Goal: Information Seeking & Learning: Find specific fact

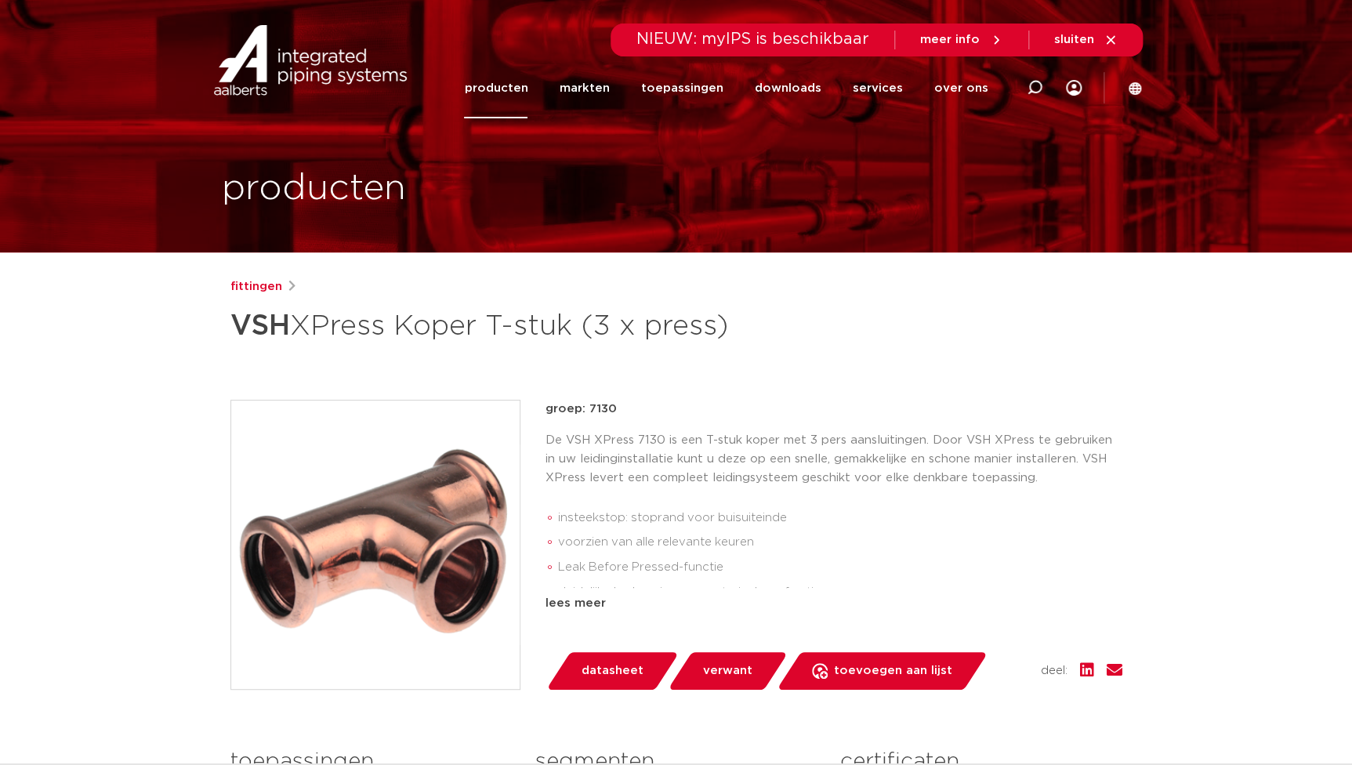
click at [518, 97] on link "producten" at bounding box center [495, 88] width 63 height 60
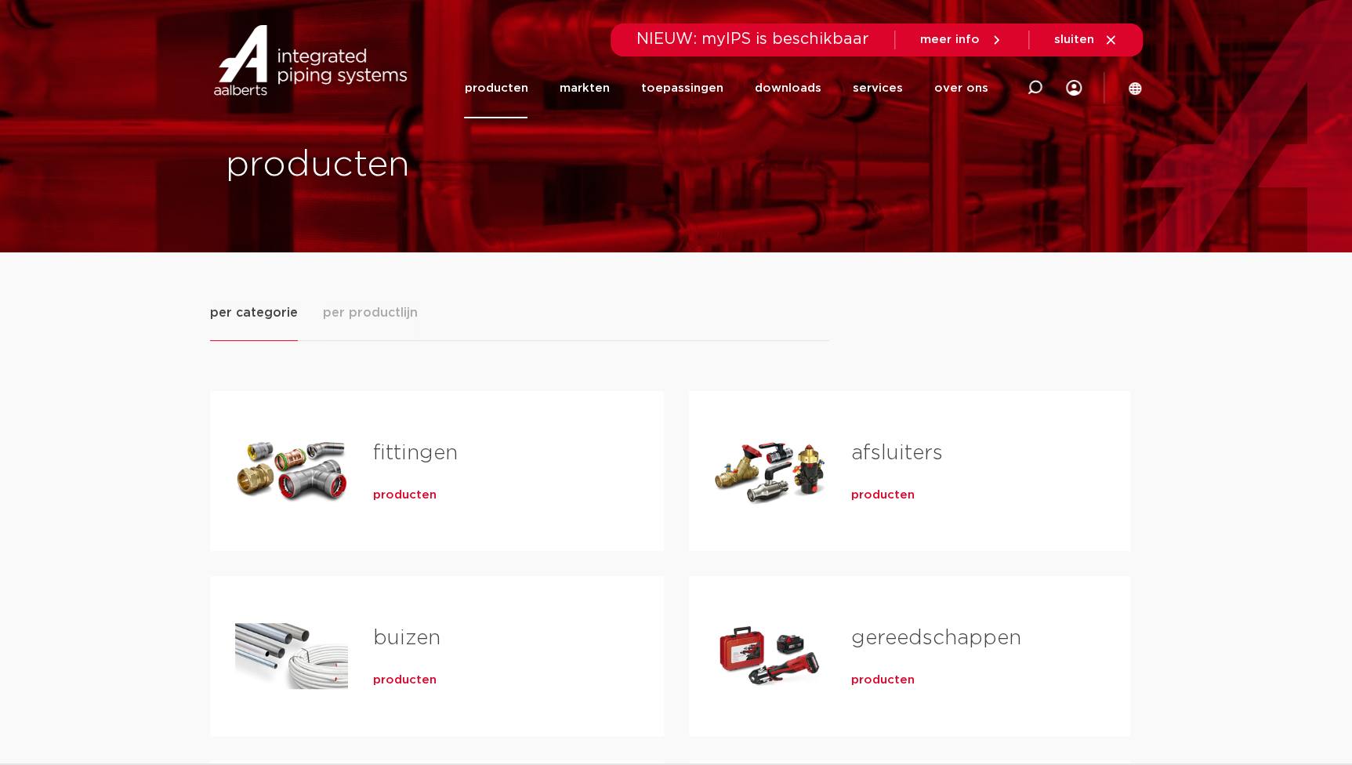
click at [419, 494] on span "producten" at bounding box center [404, 496] width 63 height 16
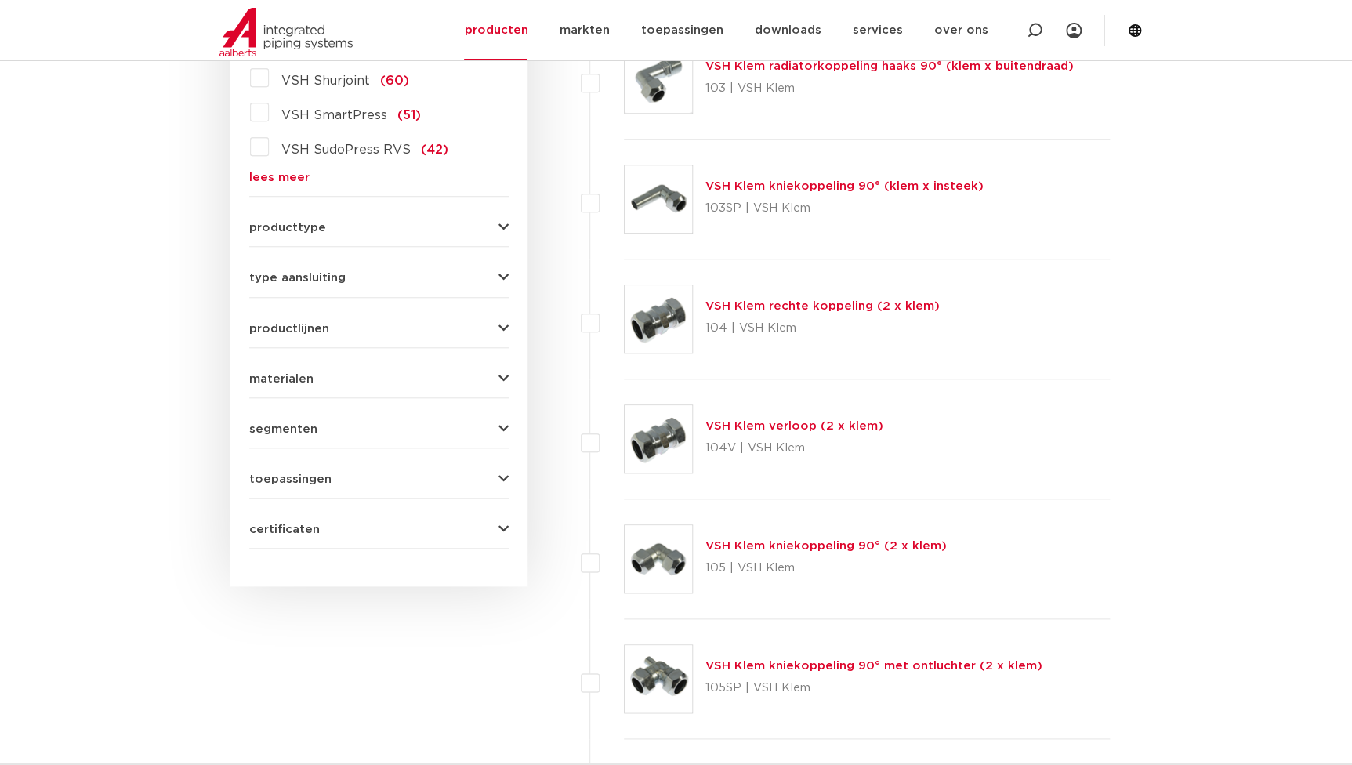
scroll to position [285, 0]
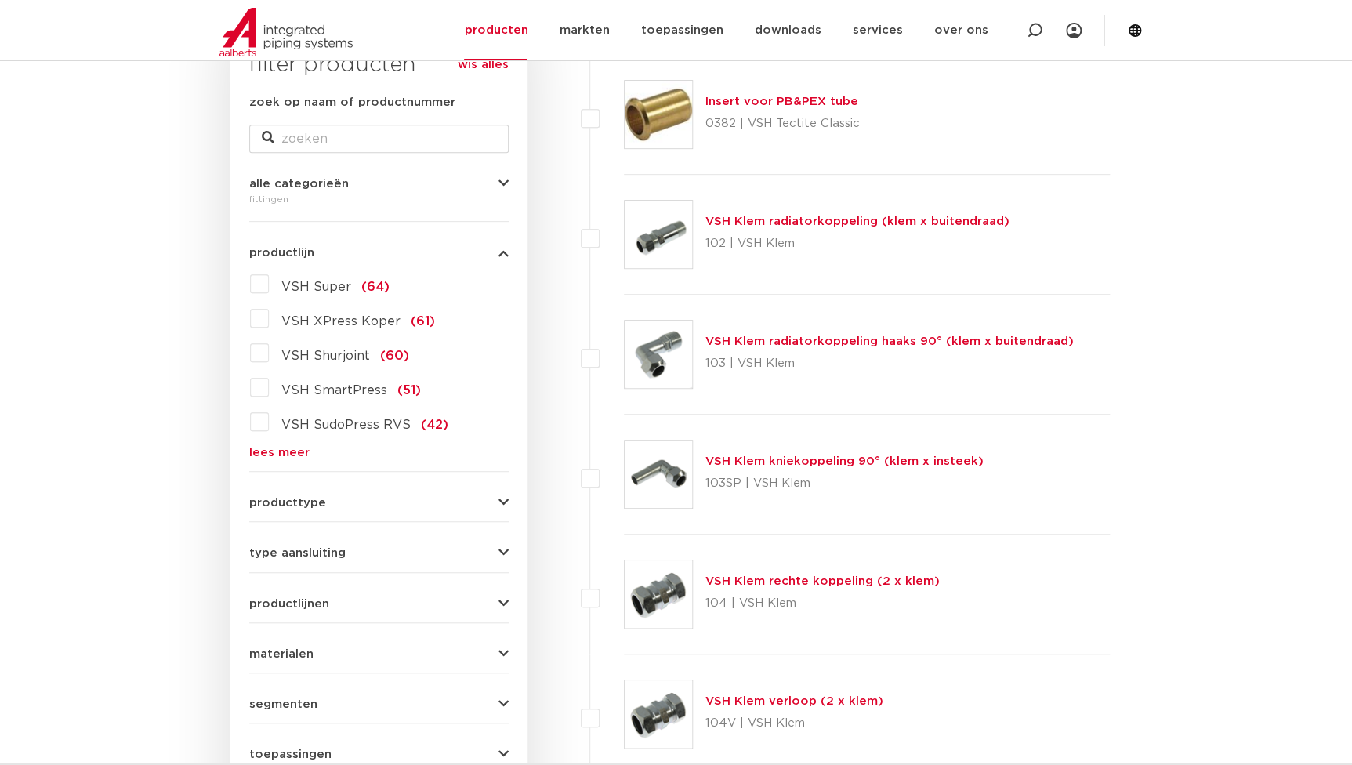
click at [332, 318] on span "VSH XPress Koper" at bounding box center [340, 321] width 119 height 13
click at [0, 0] on input "VSH XPress Koper (61)" at bounding box center [0, 0] width 0 height 0
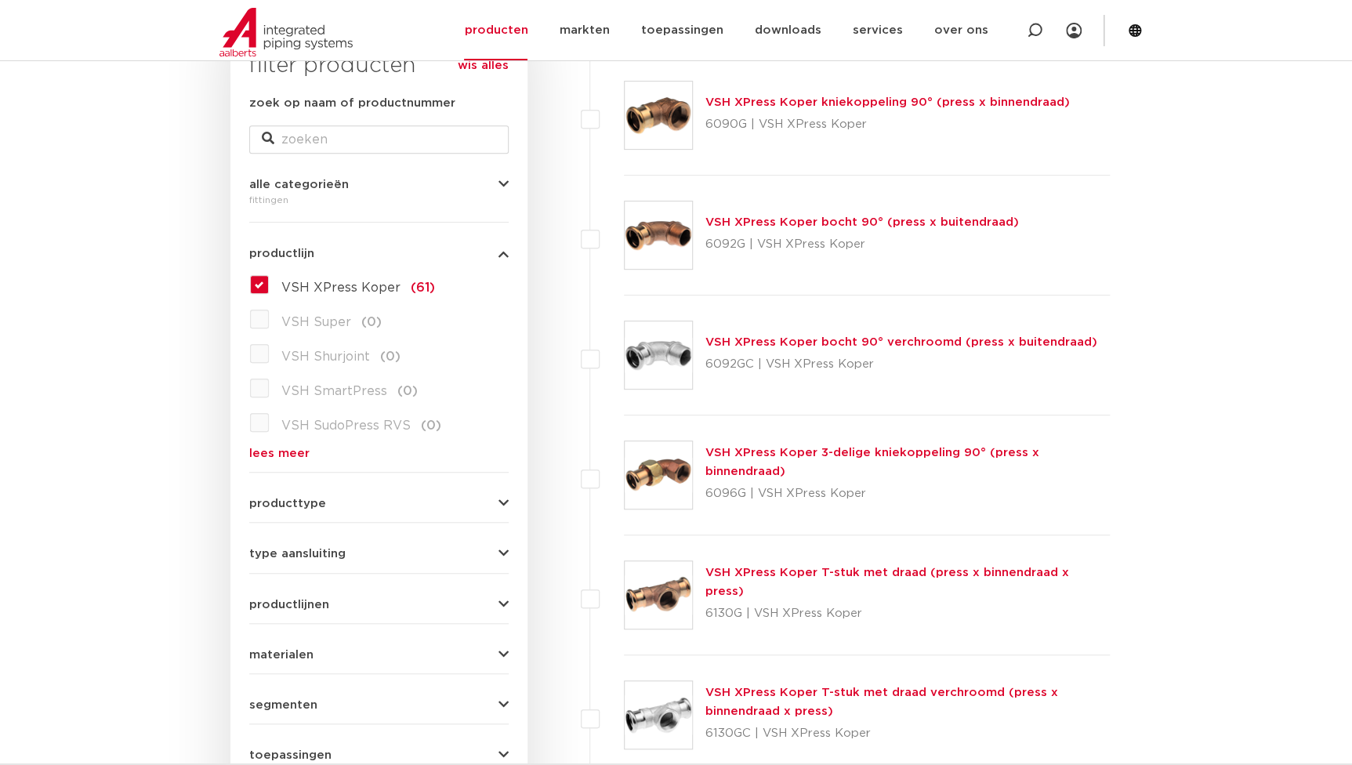
drag, startPoint x: 281, startPoint y: 277, endPoint x: 274, endPoint y: 282, distance: 9.1
click at [276, 280] on label "VSH XPress Koper (61)" at bounding box center [352, 284] width 166 height 25
click at [0, 0] on input "VSH XPress Koper (61)" at bounding box center [0, 0] width 0 height 0
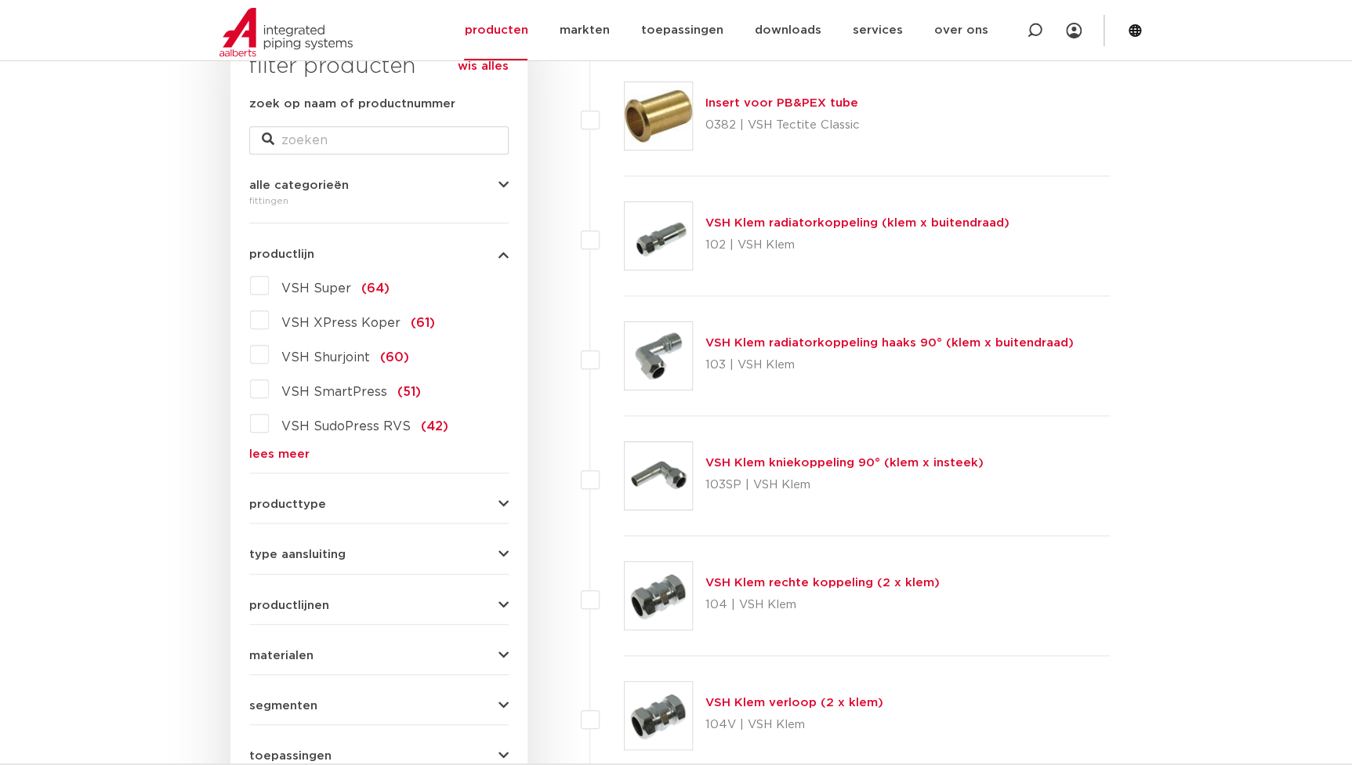
click at [267, 451] on link "lees meer" at bounding box center [378, 454] width 259 height 12
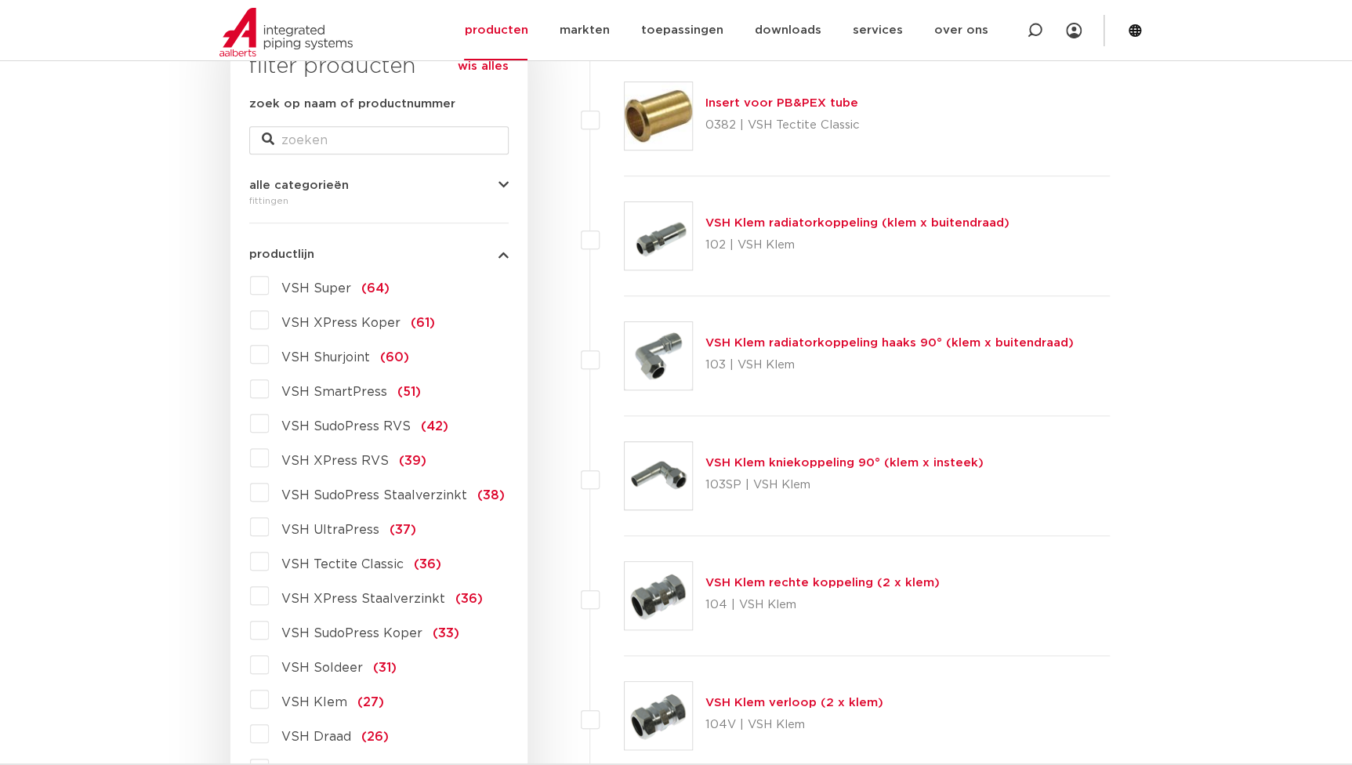
click at [325, 635] on span "VSH SudoPress Koper" at bounding box center [351, 633] width 141 height 13
click at [0, 0] on input "VSH SudoPress Koper (33)" at bounding box center [0, 0] width 0 height 0
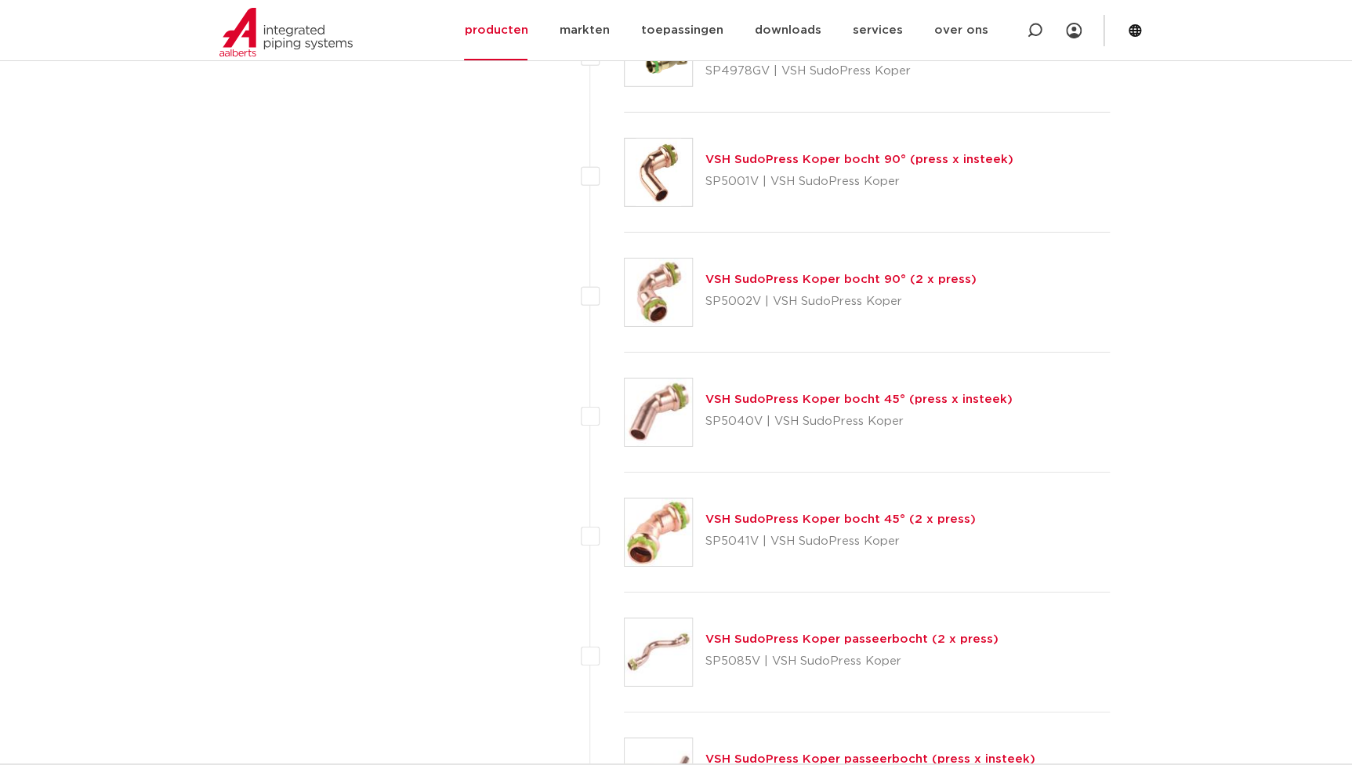
scroll to position [2278, 0]
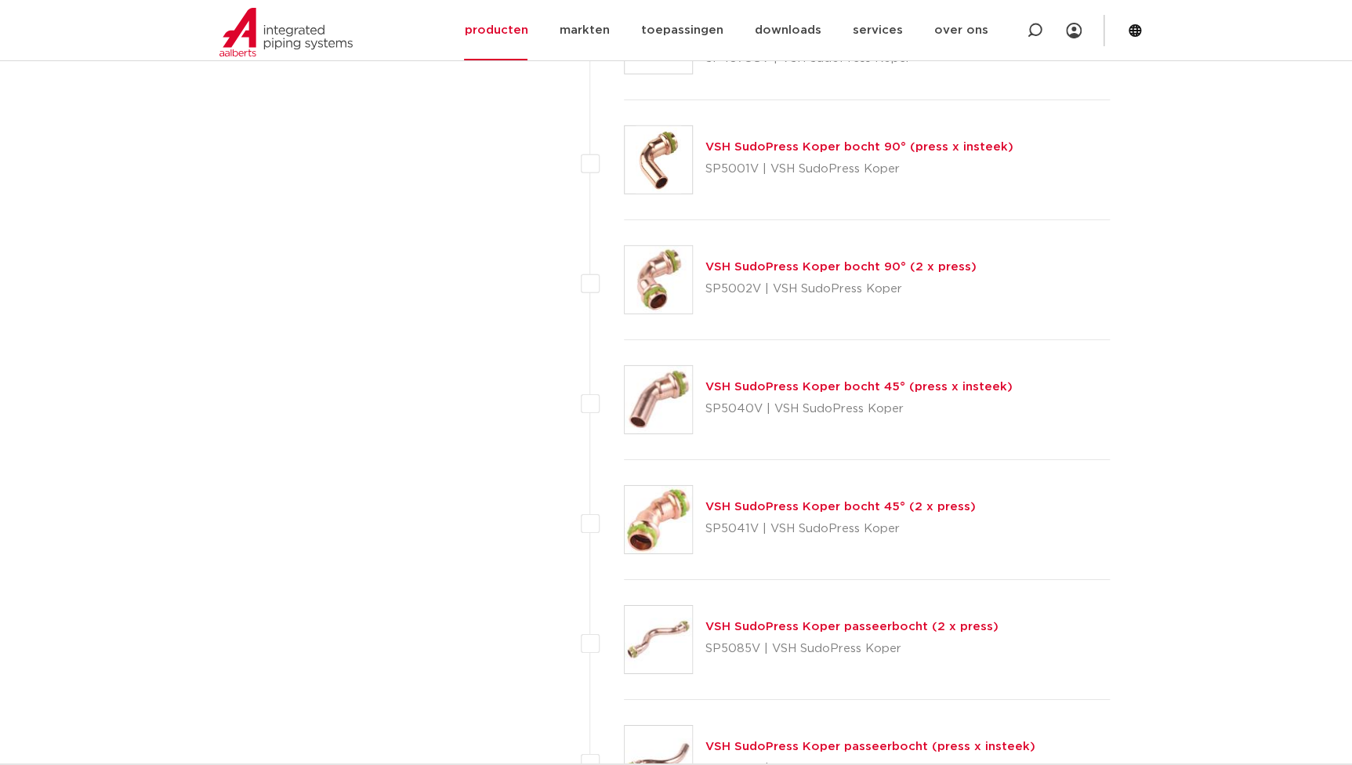
drag, startPoint x: 757, startPoint y: 285, endPoint x: 704, endPoint y: 281, distance: 53.4
click at [704, 281] on div "VSH SudoPress Koper bocht 90° (2 x press) SP5002V | VSH SudoPress Koper" at bounding box center [867, 280] width 487 height 120
copy p "SP5002V"
drag, startPoint x: 698, startPoint y: 381, endPoint x: 720, endPoint y: 383, distance: 22.1
click at [720, 383] on div "VSH SudoPress Koper bocht 45° (press x insteek) SP5040V | VSH SudoPress Koper" at bounding box center [867, 400] width 487 height 120
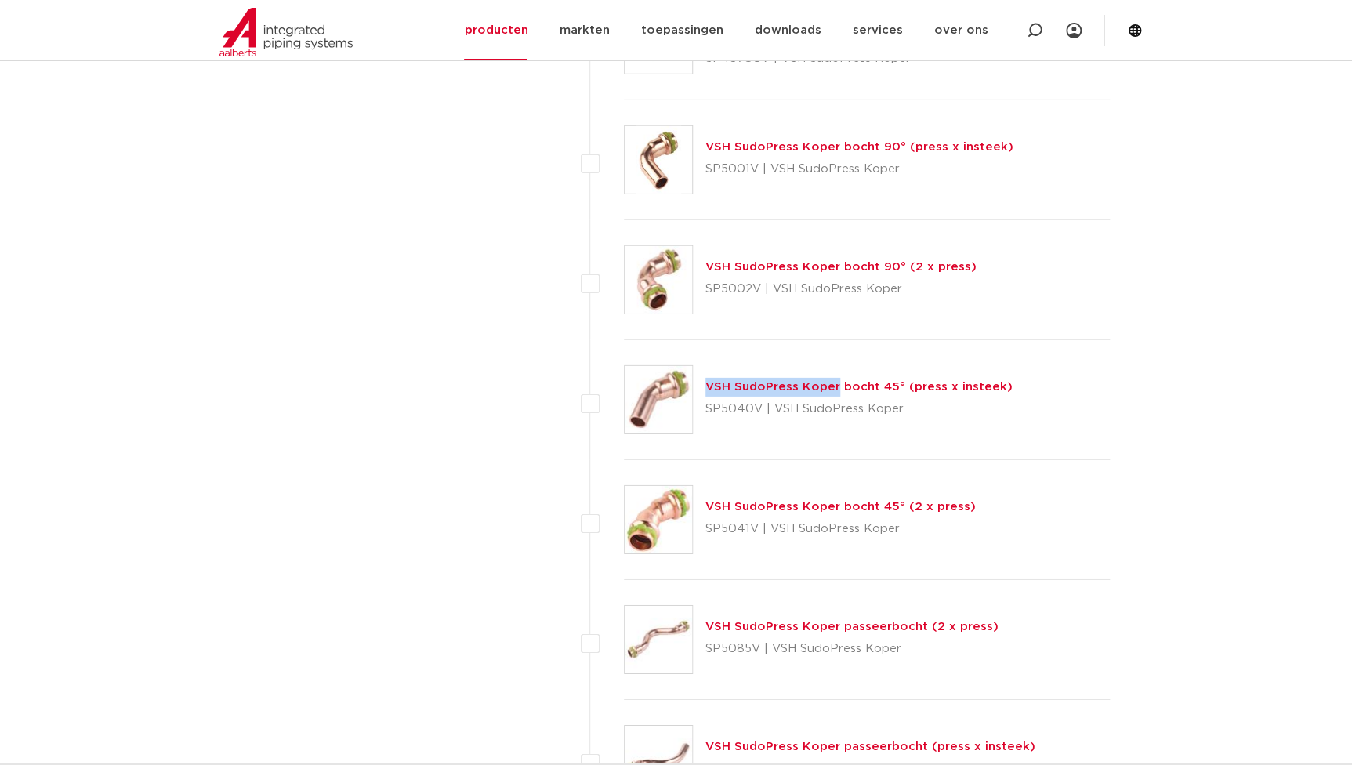
drag, startPoint x: 720, startPoint y: 383, endPoint x: 986, endPoint y: 267, distance: 291.0
click at [986, 267] on div "VSH SudoPress Koper bocht 90° (2 x press) SP5002V | VSH SudoPress Koper" at bounding box center [867, 280] width 487 height 120
copy link "VSH SudoPress Koper bocht 90° (2 x press)"
click at [317, 542] on div "wis alles filter producten zoek op naam of productnummer alle categorieën fitti…" at bounding box center [378, 41] width 297 height 4032
drag, startPoint x: 760, startPoint y: 408, endPoint x: 705, endPoint y: 406, distance: 54.9
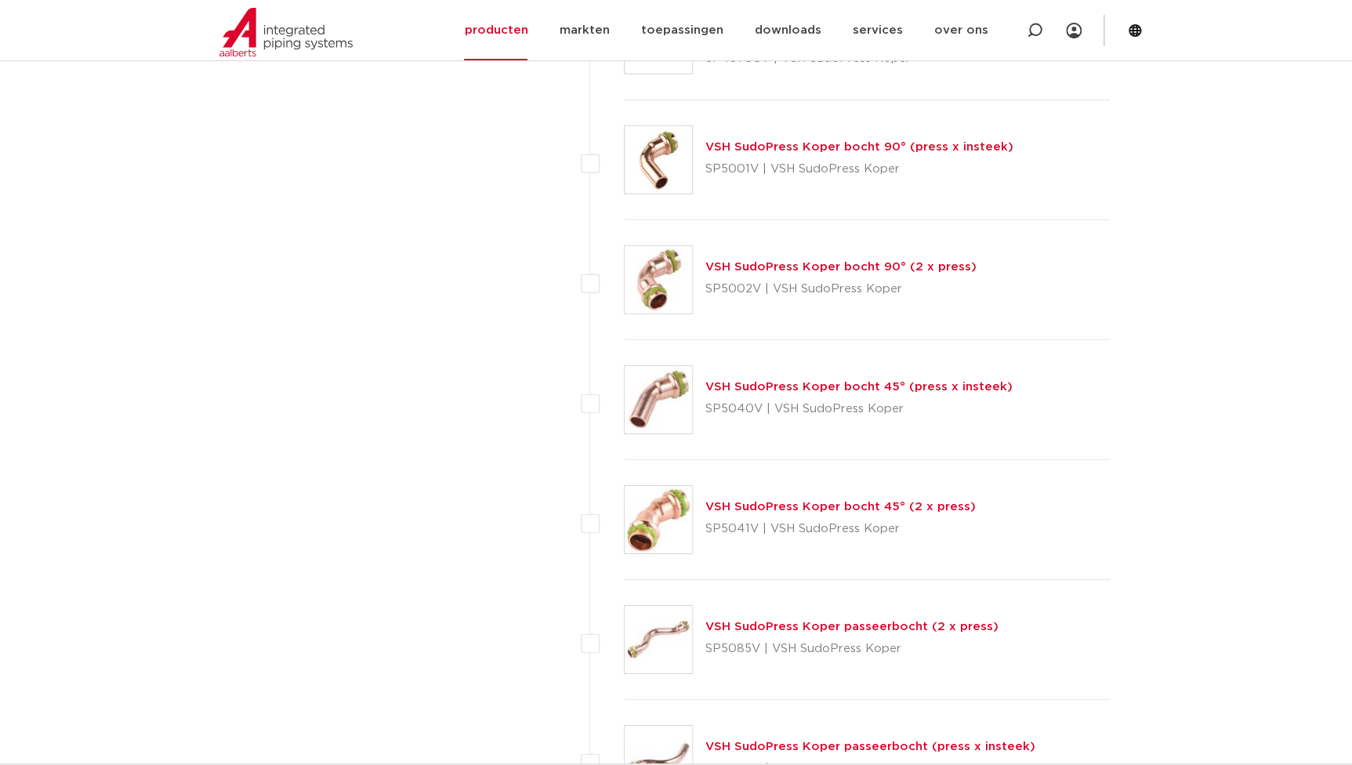
click at [705, 406] on p "SP5040V | VSH SudoPress Koper" at bounding box center [858, 409] width 307 height 25
copy p "SP5040V"
drag, startPoint x: 758, startPoint y: 528, endPoint x: 700, endPoint y: 536, distance: 58.6
click at [700, 536] on div "VSH SudoPress Koper bocht 45° (2 x press) SP5041V | VSH SudoPress Koper" at bounding box center [867, 520] width 487 height 120
copy p "SP5041V"
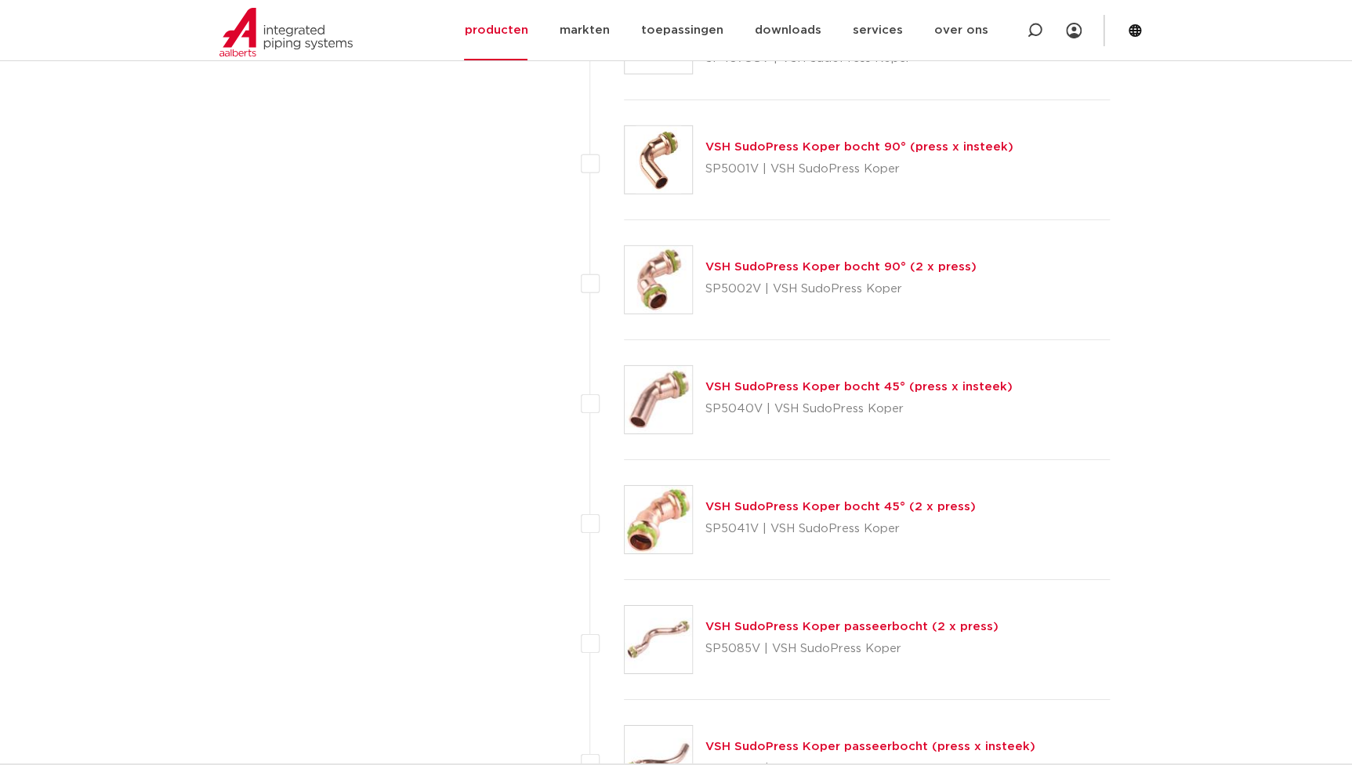
drag, startPoint x: 972, startPoint y: 499, endPoint x: 702, endPoint y: 502, distance: 270.5
click at [702, 502] on div "VSH SudoPress Koper bocht 45° (2 x press) SP5041V | VSH SudoPress Koper" at bounding box center [867, 520] width 487 height 120
copy link "VSH SudoPress Koper bocht 45° (2 x press)"
drag, startPoint x: 1006, startPoint y: 391, endPoint x: 812, endPoint y: 399, distance: 193.8
click at [812, 399] on div "VSH SudoPress Koper bocht 45° (press x insteek) SP5040V | VSH SudoPress Koper" at bounding box center [867, 400] width 487 height 120
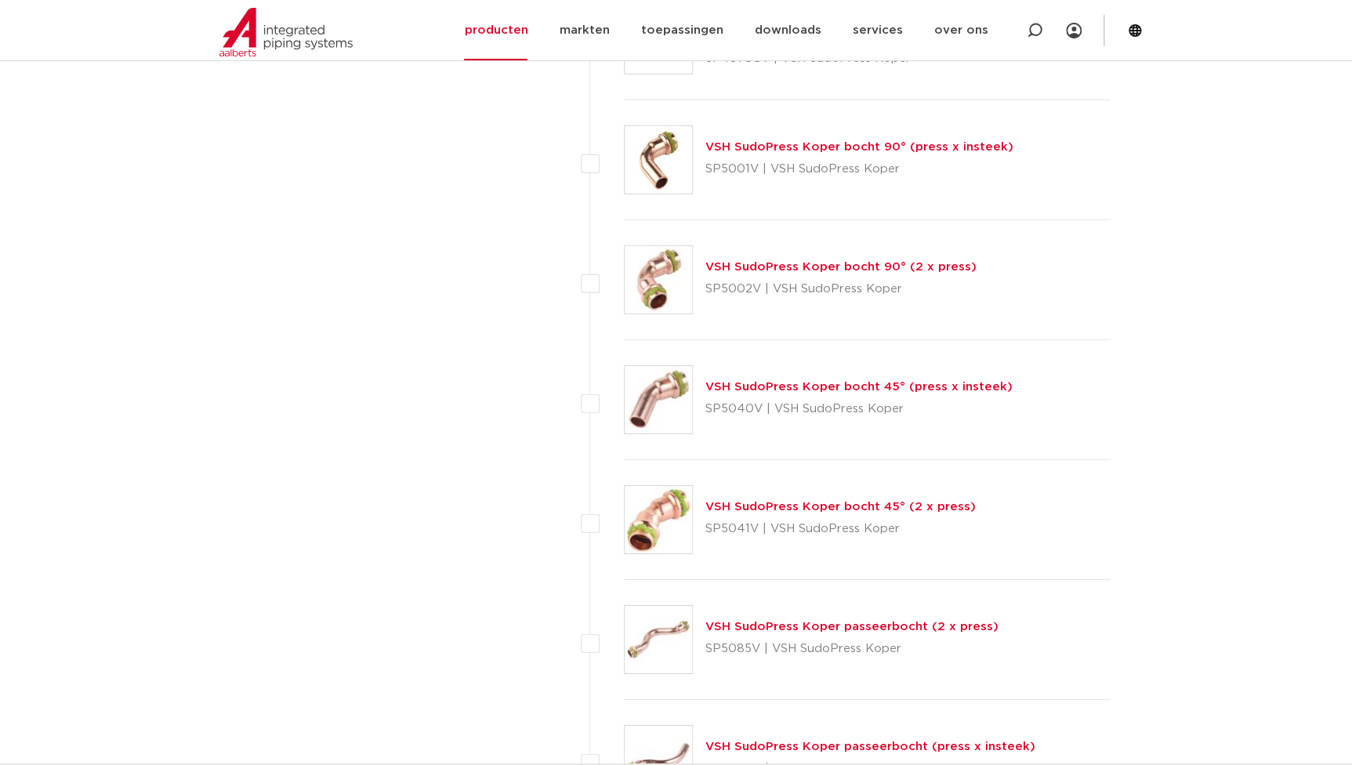
click at [853, 336] on div "VSH SudoPress Koper bocht 90° (2 x press) SP5002V | VSH SudoPress Koper" at bounding box center [867, 280] width 487 height 120
drag, startPoint x: 1010, startPoint y: 379, endPoint x: 706, endPoint y: 375, distance: 304.2
click at [706, 375] on div "VSH SudoPress Koper bocht 45° (press x insteek) SP5040V | VSH SudoPress Koper" at bounding box center [867, 400] width 487 height 120
copy link "VSH SudoPress Koper bocht 45° (press x insteek)"
click at [1032, 15] on div at bounding box center [1035, 30] width 16 height 60
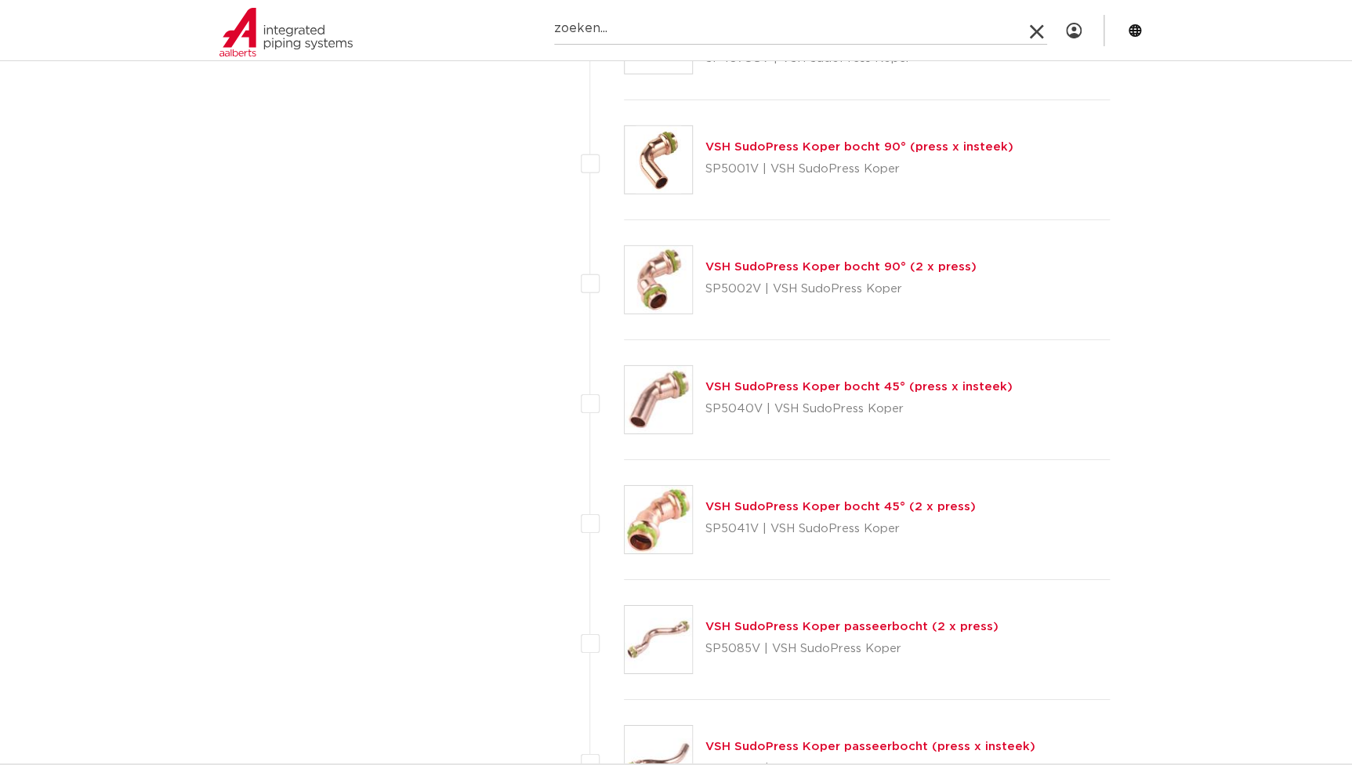
paste input "SP5130V"
type input "SP5130V"
click button "Zoeken" at bounding box center [0, 0] width 0 height 0
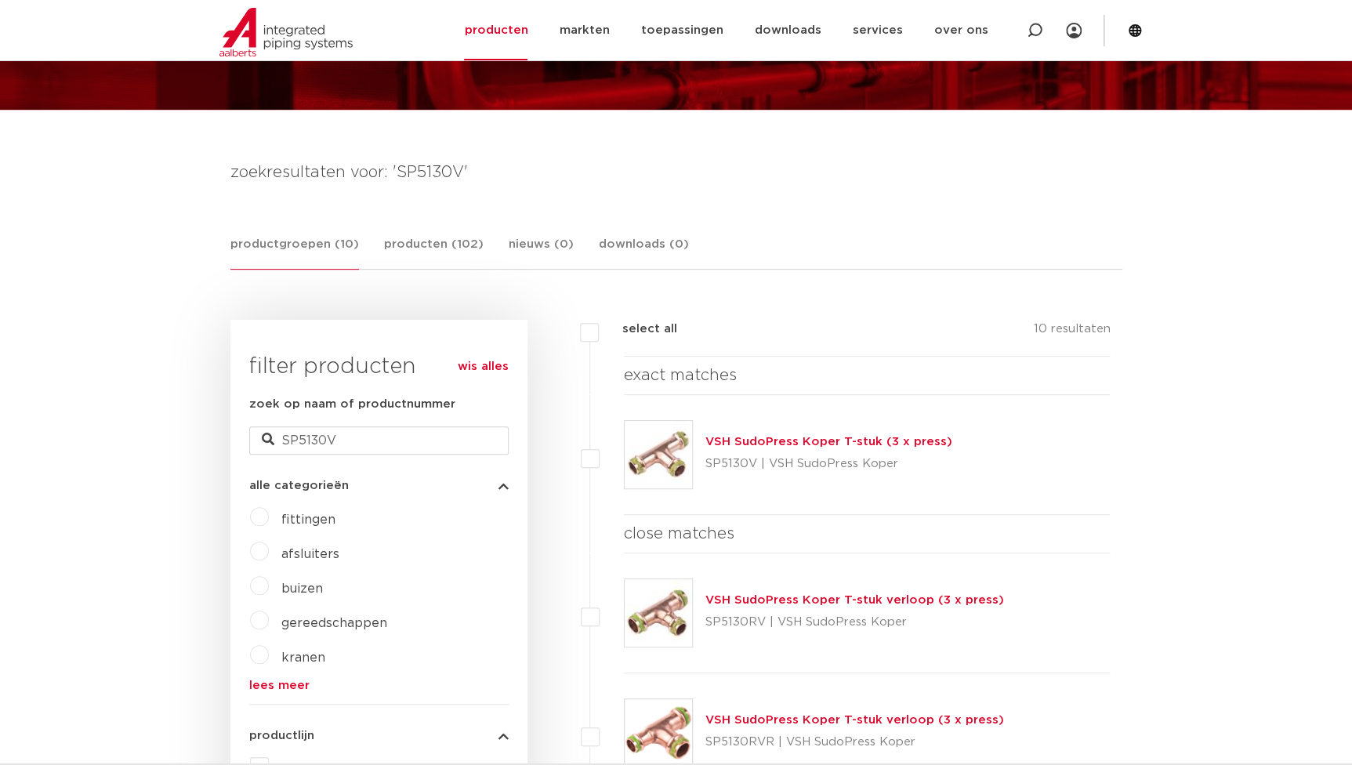
scroll to position [140, 0]
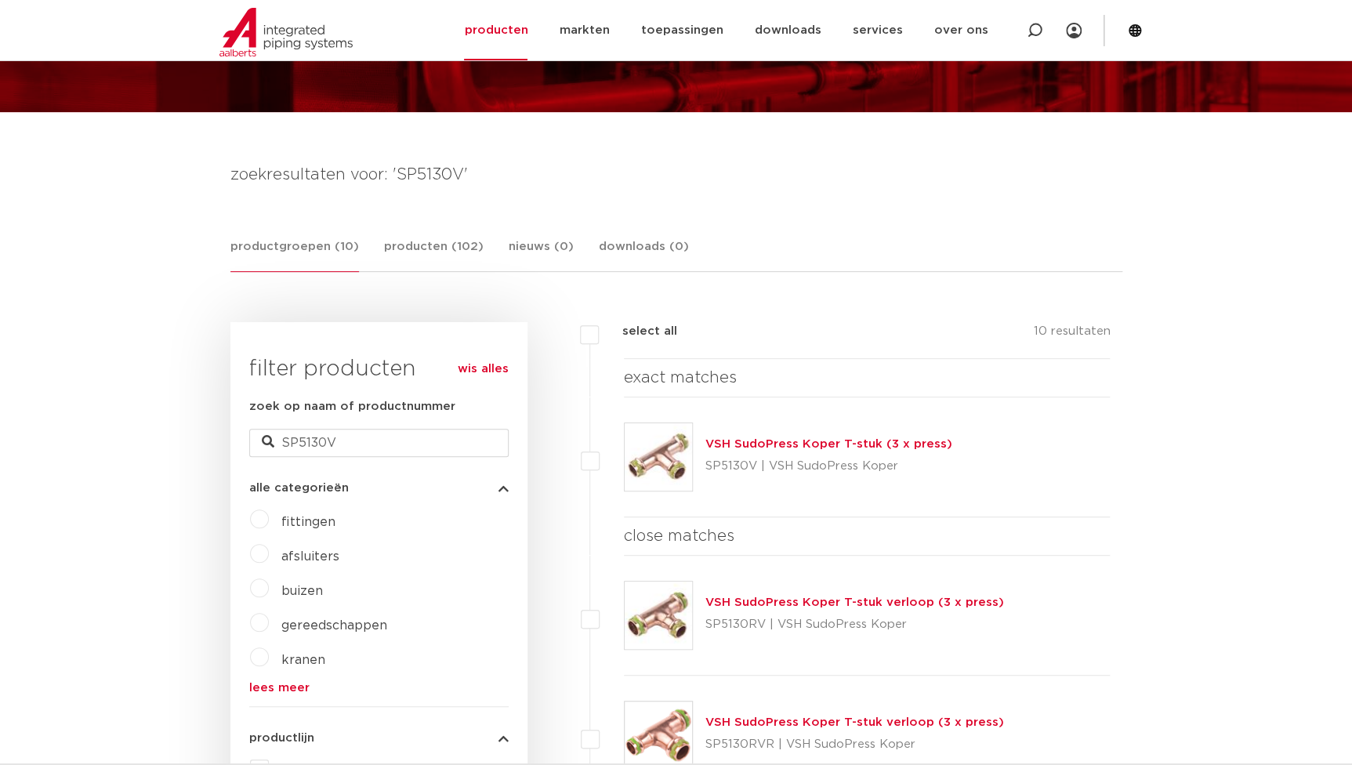
click at [748, 444] on link "VSH SudoPress Koper T-stuk (3 x press)" at bounding box center [828, 444] width 247 height 12
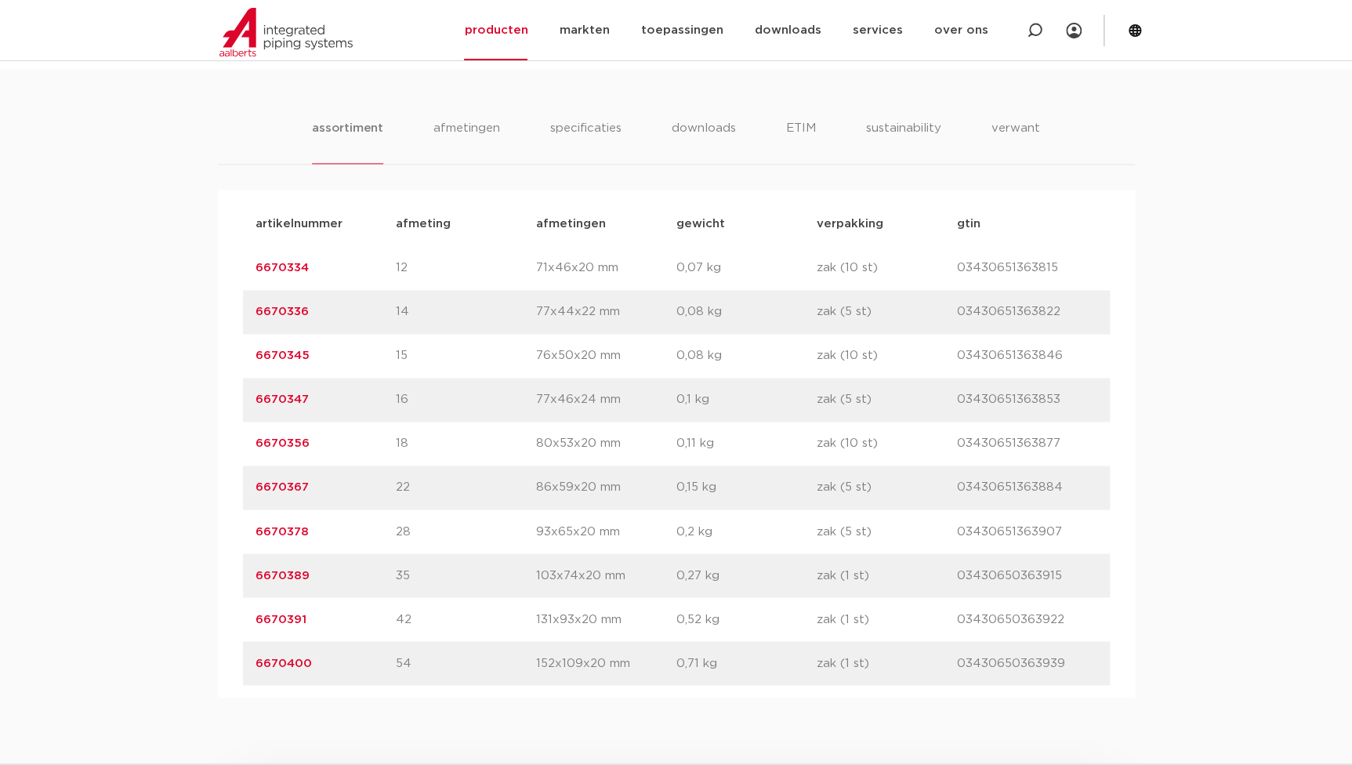
scroll to position [997, 0]
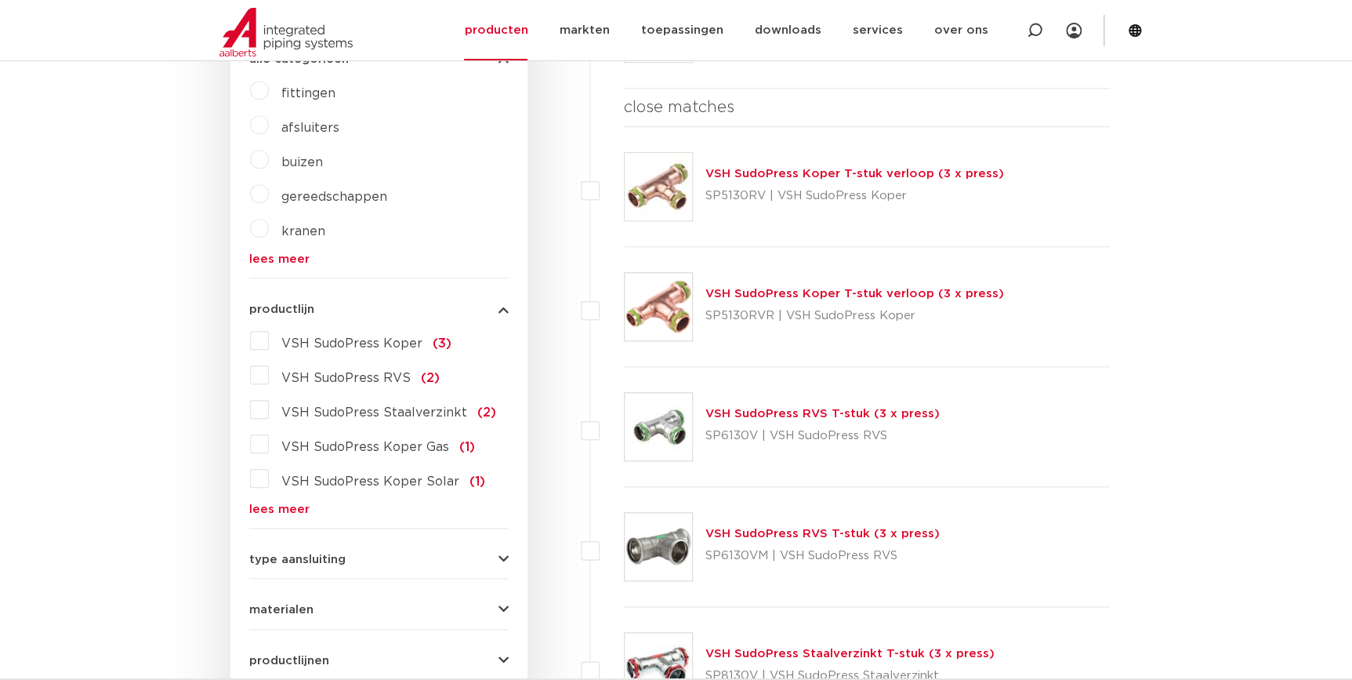
scroll to position [570, 0]
click at [280, 508] on link "lees meer" at bounding box center [378, 508] width 259 height 12
click at [347, 342] on span "VSH SudoPress Koper" at bounding box center [351, 342] width 141 height 13
click at [0, 0] on input "VSH SudoPress Koper (3)" at bounding box center [0, 0] width 0 height 0
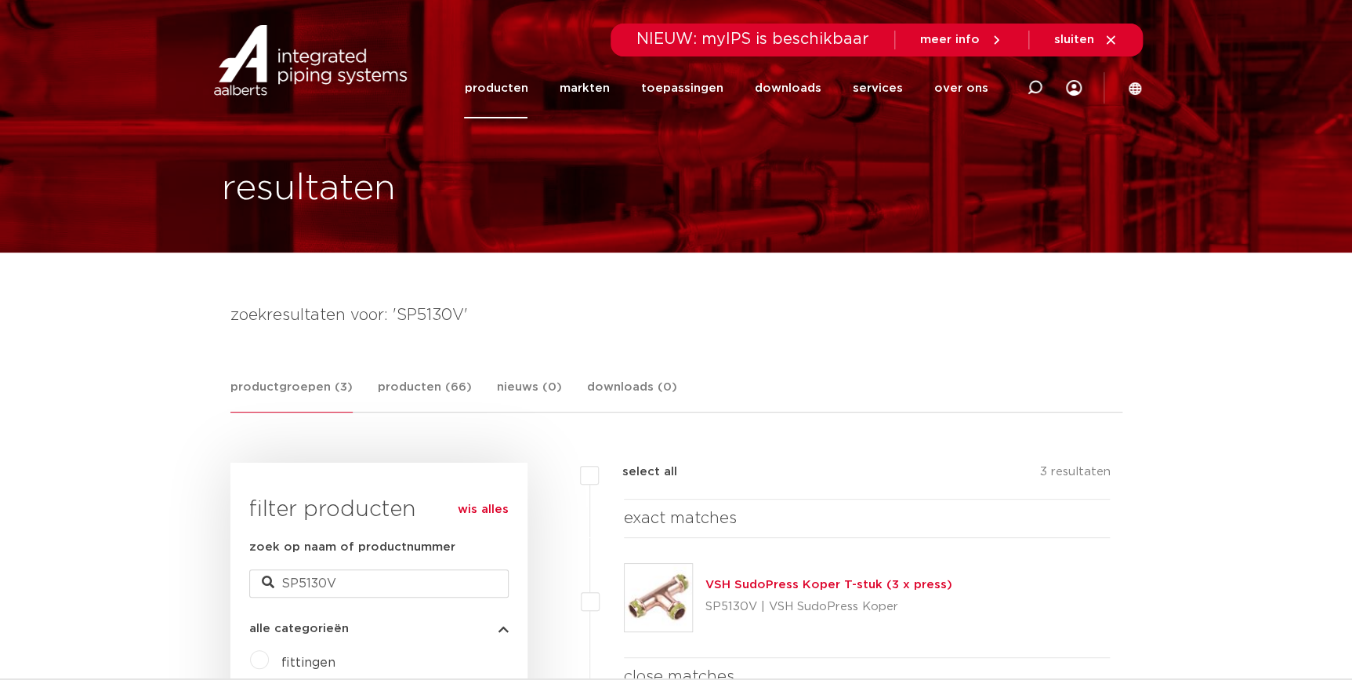
click at [487, 80] on link "producten" at bounding box center [495, 88] width 63 height 60
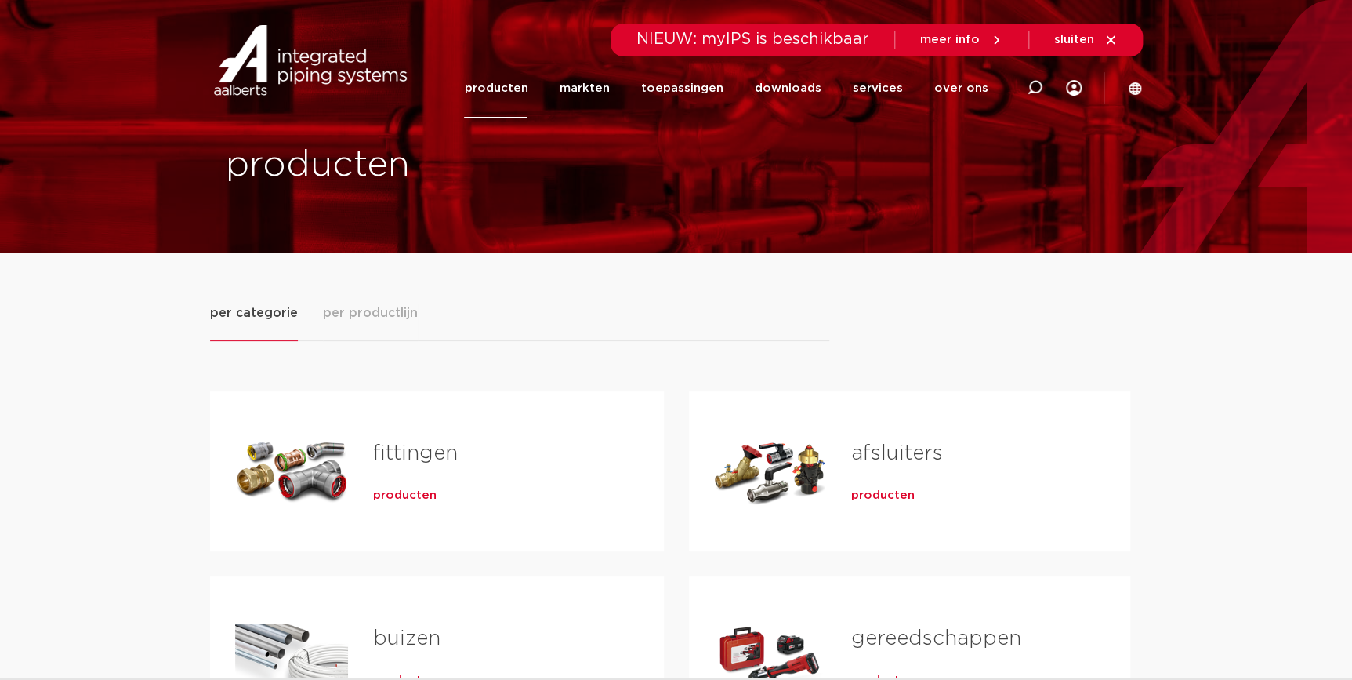
click at [398, 490] on span "producten" at bounding box center [404, 496] width 63 height 16
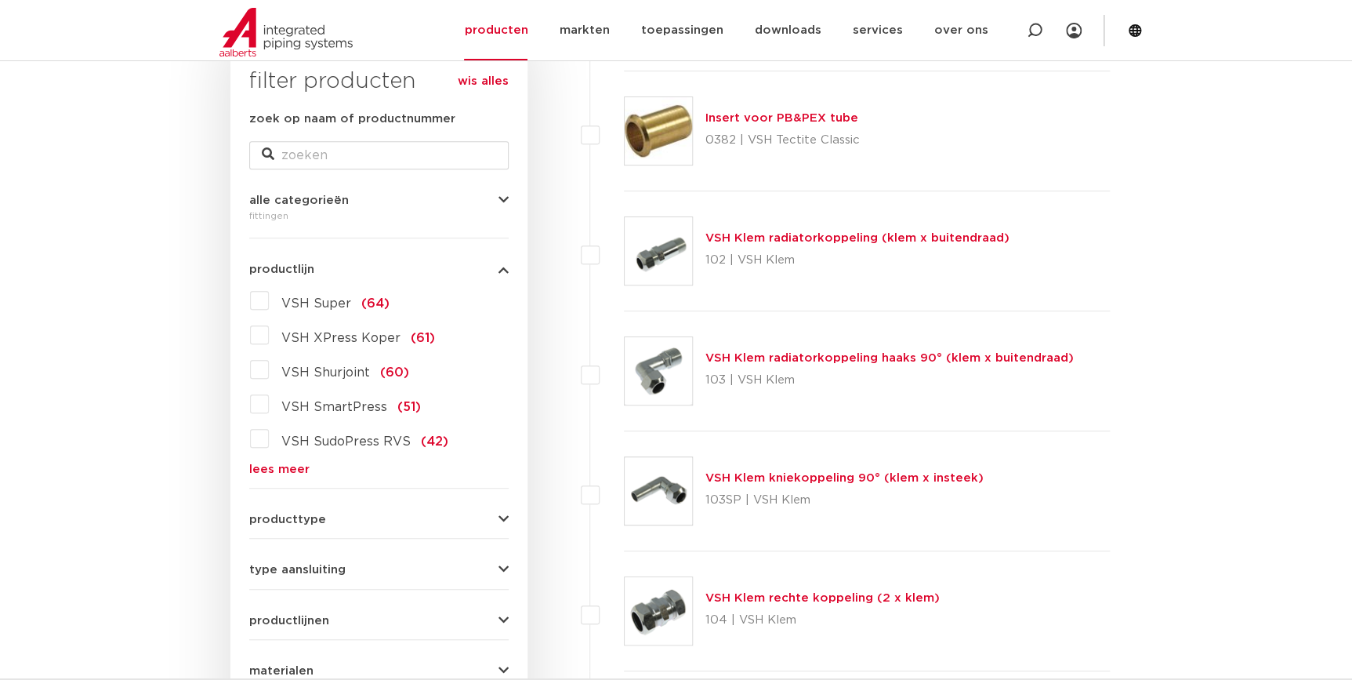
scroll to position [285, 0]
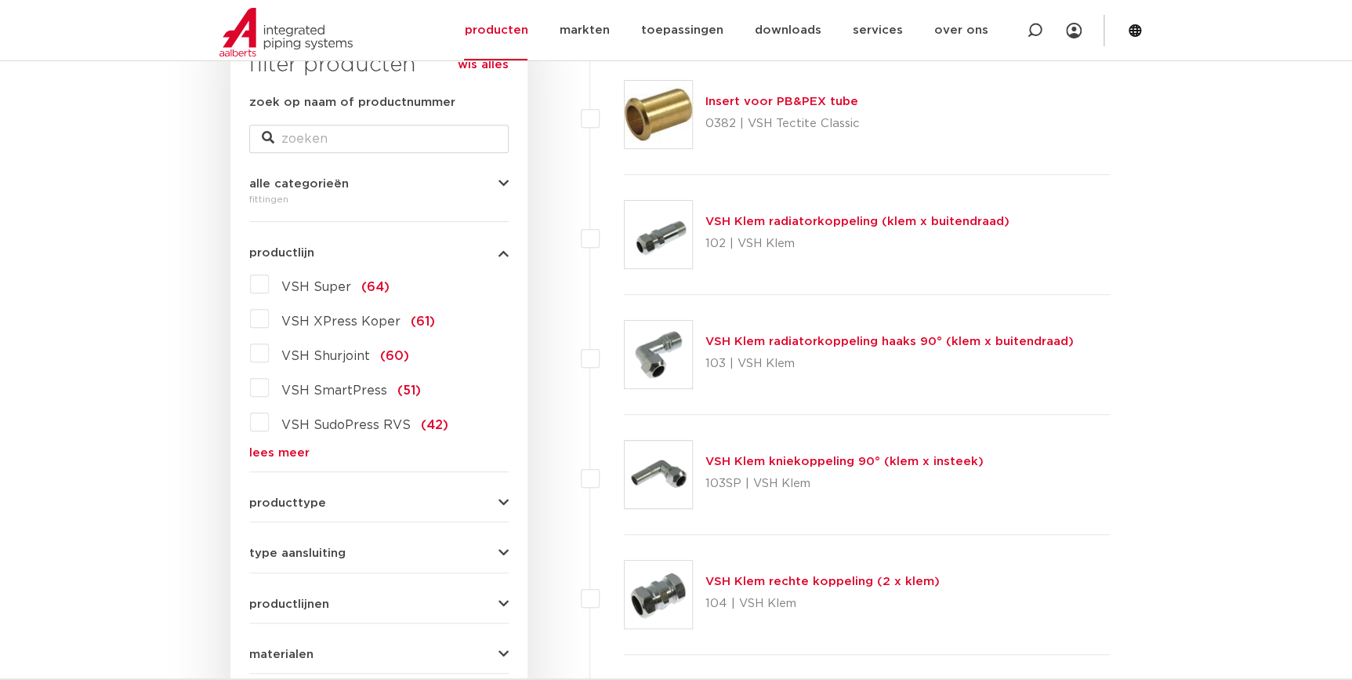
click at [299, 319] on span "VSH XPress Koper" at bounding box center [340, 321] width 119 height 13
click at [0, 0] on input "VSH XPress Koper (61)" at bounding box center [0, 0] width 0 height 0
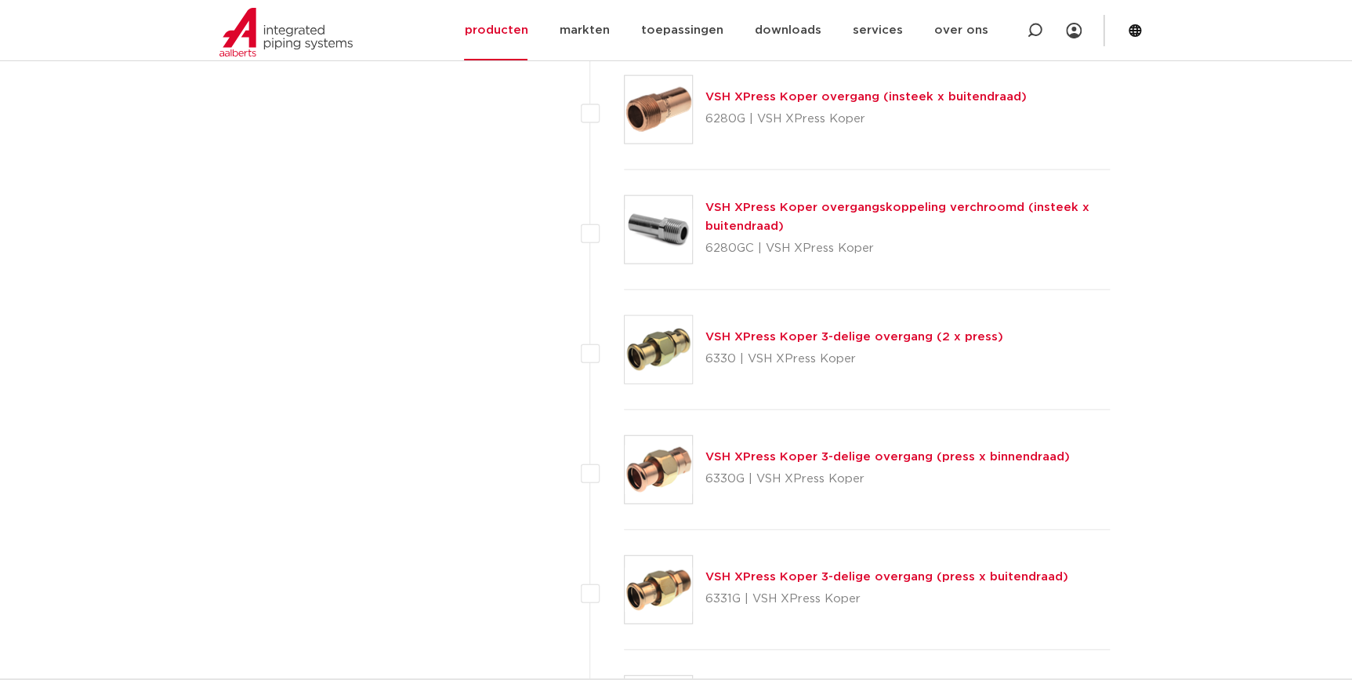
scroll to position [1994, 0]
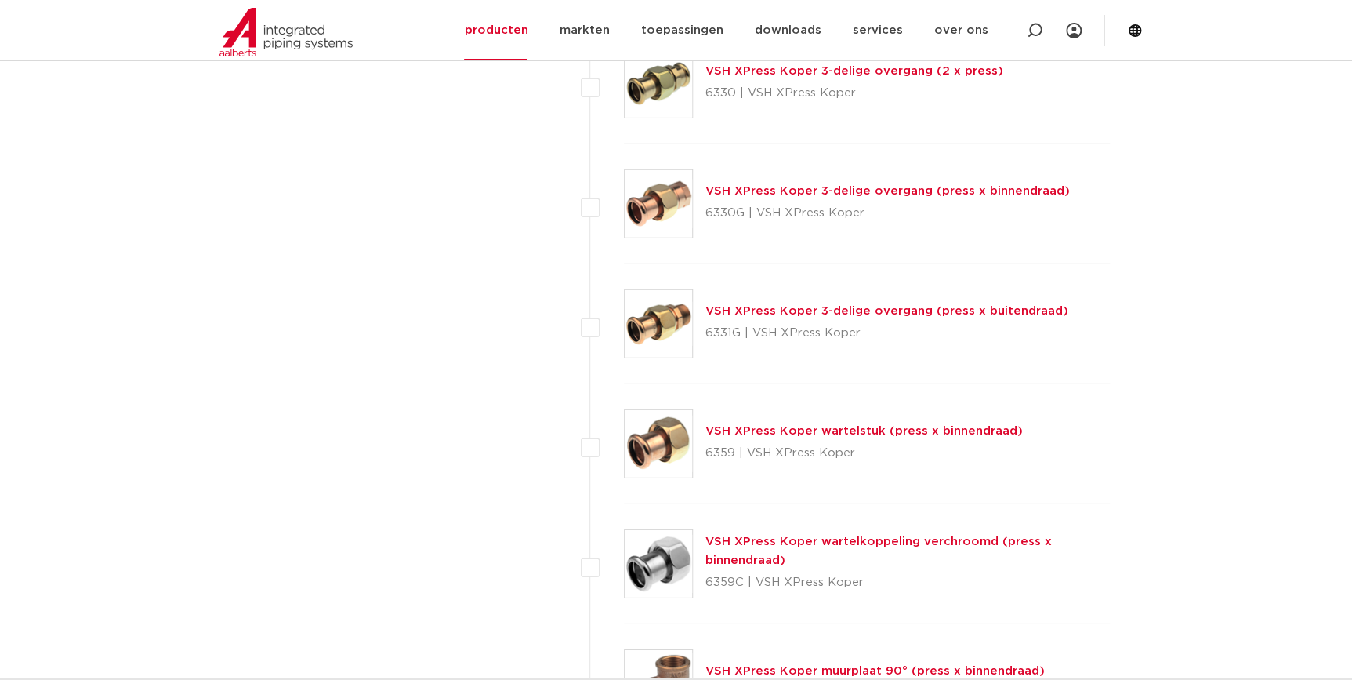
click at [832, 312] on link "VSH XPress Koper 3-delige overgang (press x buitendraad)" at bounding box center [886, 311] width 363 height 12
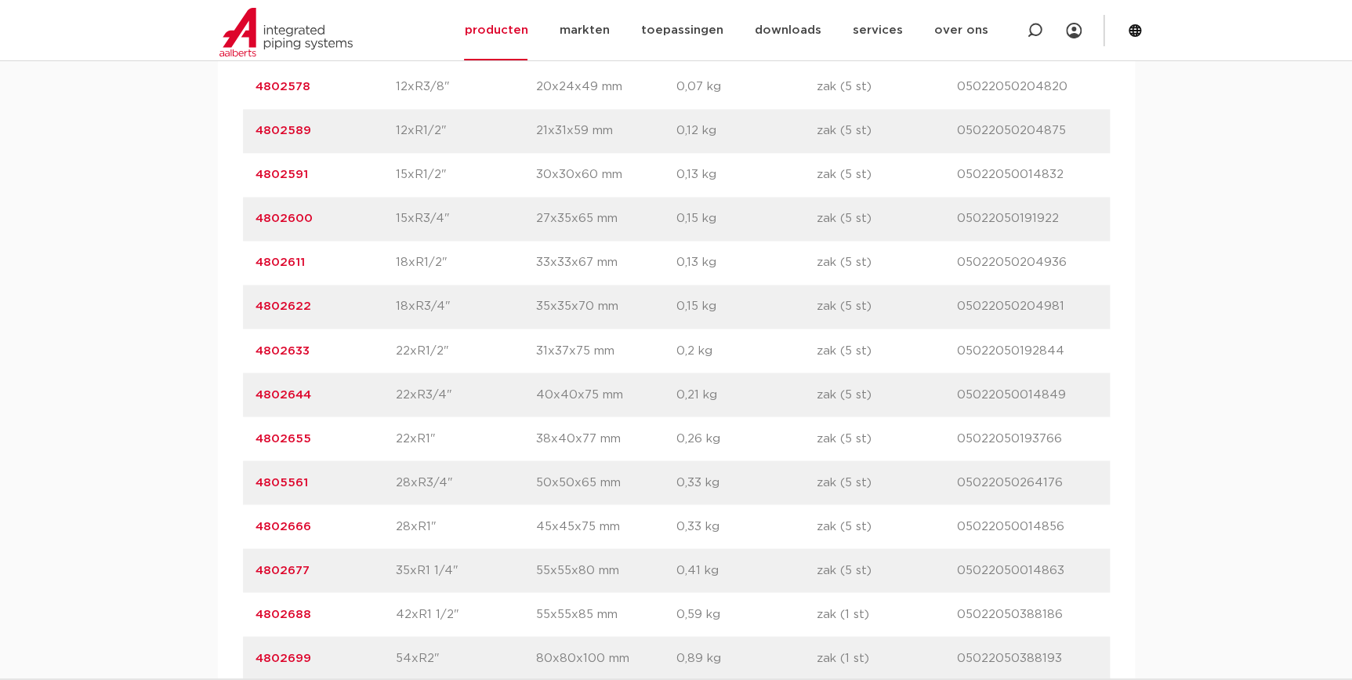
scroll to position [1140, 0]
drag, startPoint x: 246, startPoint y: 521, endPoint x: 431, endPoint y: 531, distance: 185.2
click at [431, 531] on div "artikelnummer 4802666 afmeting 28xR1" afmetingen 45x45x75 mm gewicht 0,33 kg ve…" at bounding box center [676, 527] width 867 height 44
copy div "4802666 afmeting 28xR1"
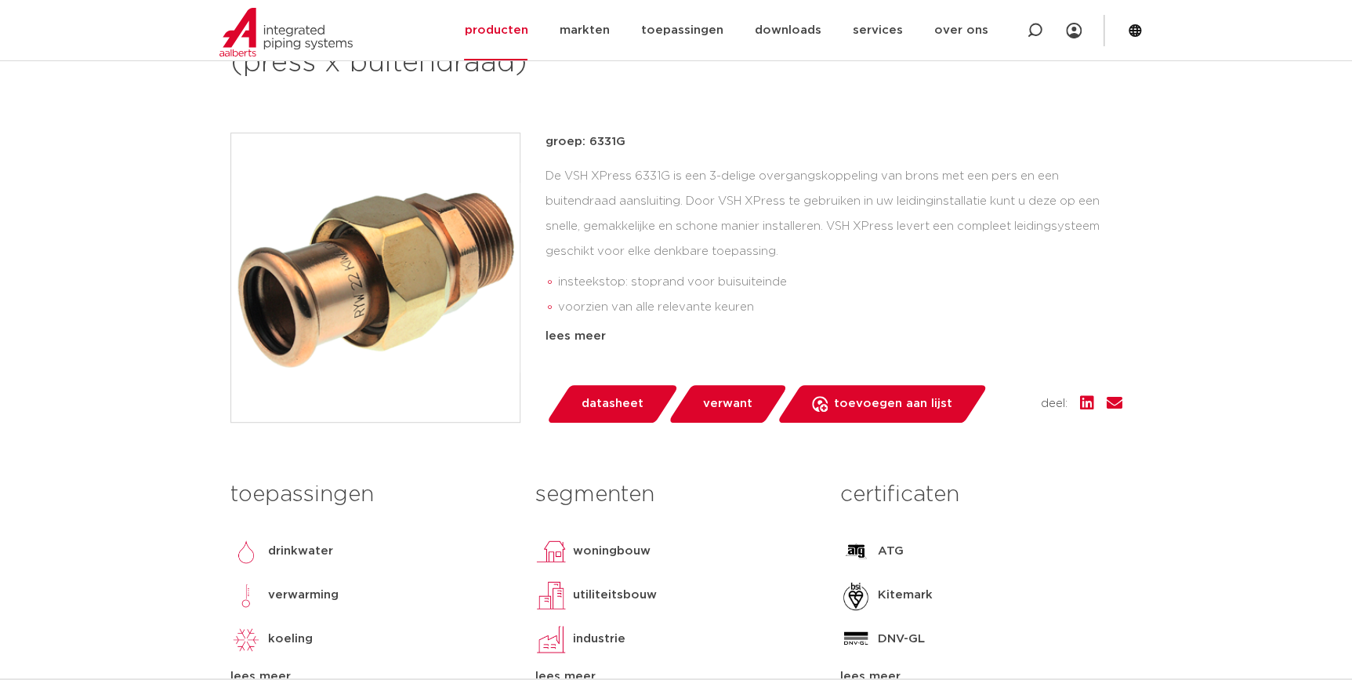
scroll to position [71, 0]
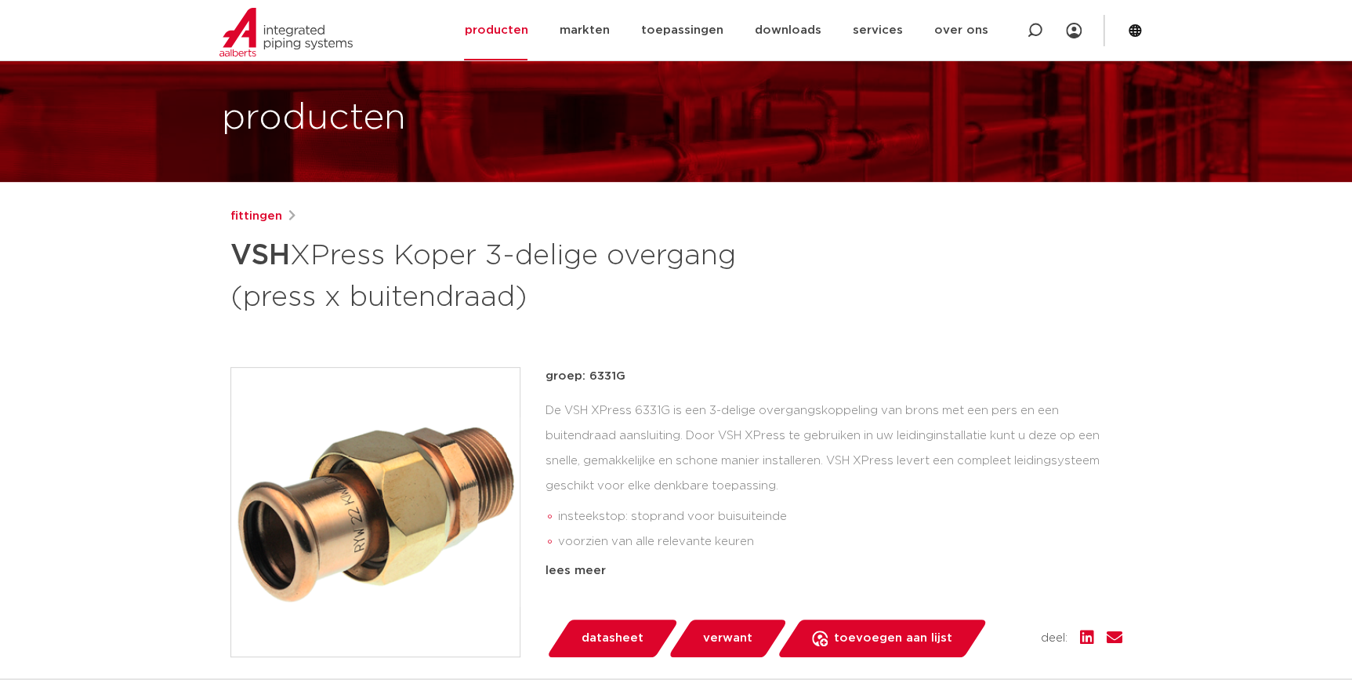
drag, startPoint x: 252, startPoint y: 250, endPoint x: 541, endPoint y: 290, distance: 292.0
click at [541, 290] on div "fittingen VSH XPress Koper 3-delige overgang (press x buitendraad) groep: 6331G…" at bounding box center [676, 582] width 917 height 751
copy h1 "VSH XPress Koper 3-delige overgang (press x buitendraad)"
click at [463, 508] on img at bounding box center [375, 512] width 288 height 288
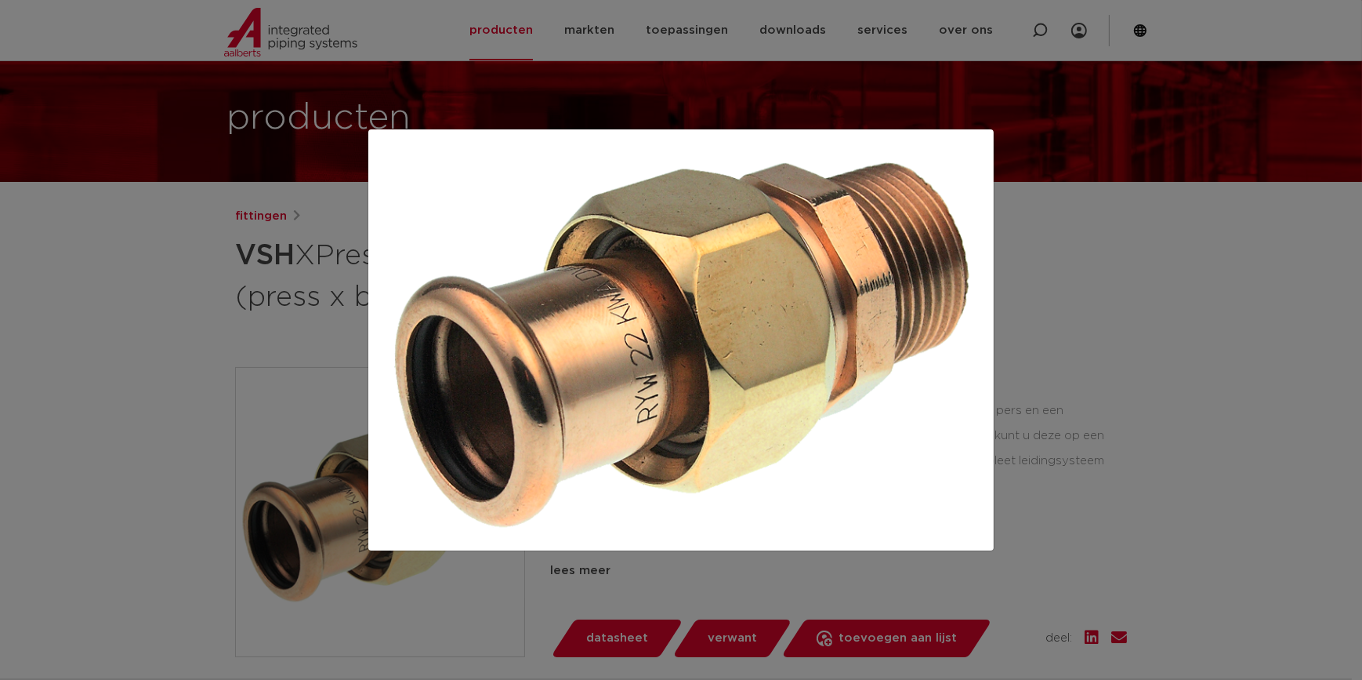
click at [1064, 532] on div at bounding box center [681, 340] width 1362 height 680
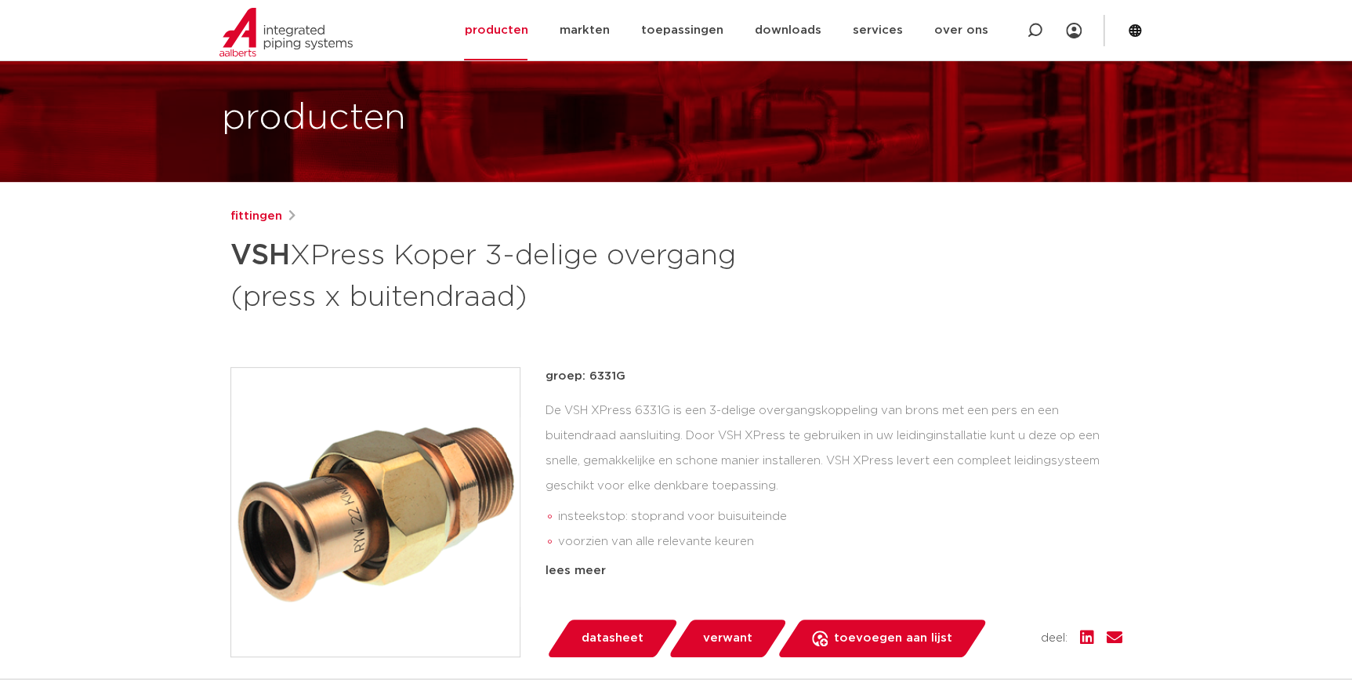
click at [956, 380] on p "groep: 6331G" at bounding box center [834, 376] width 577 height 19
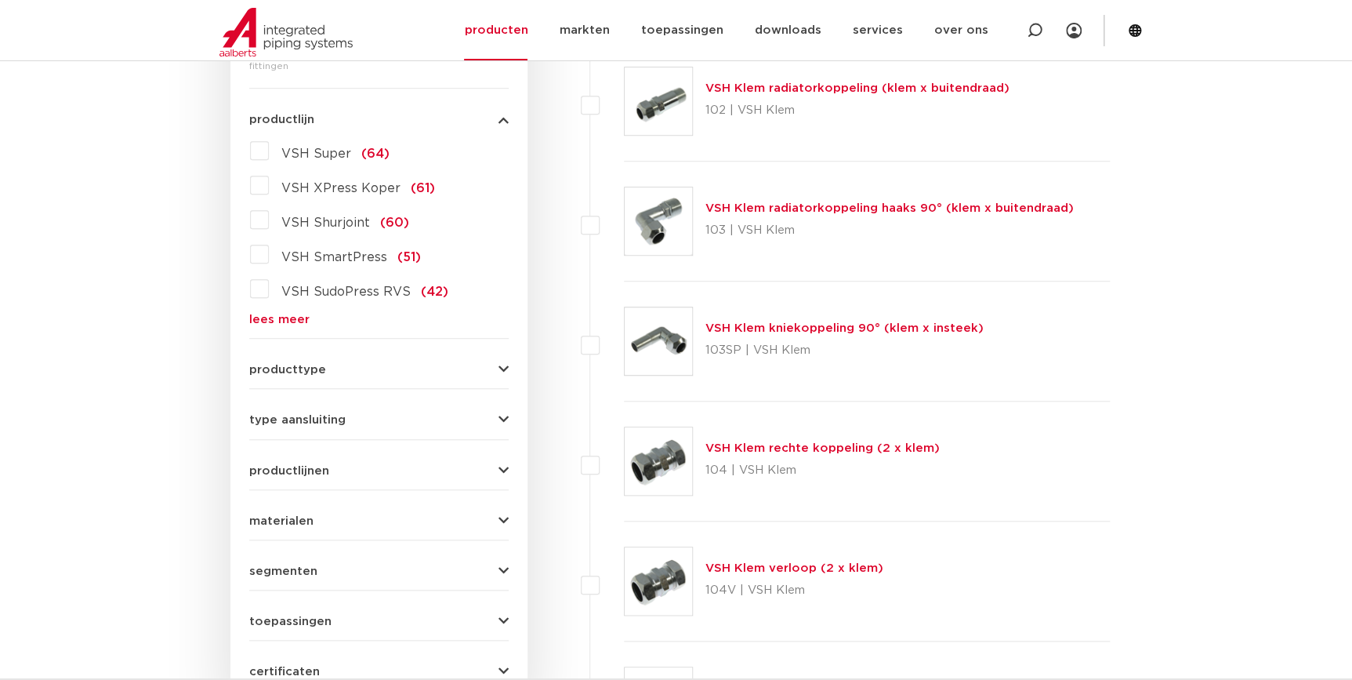
scroll to position [283, 0]
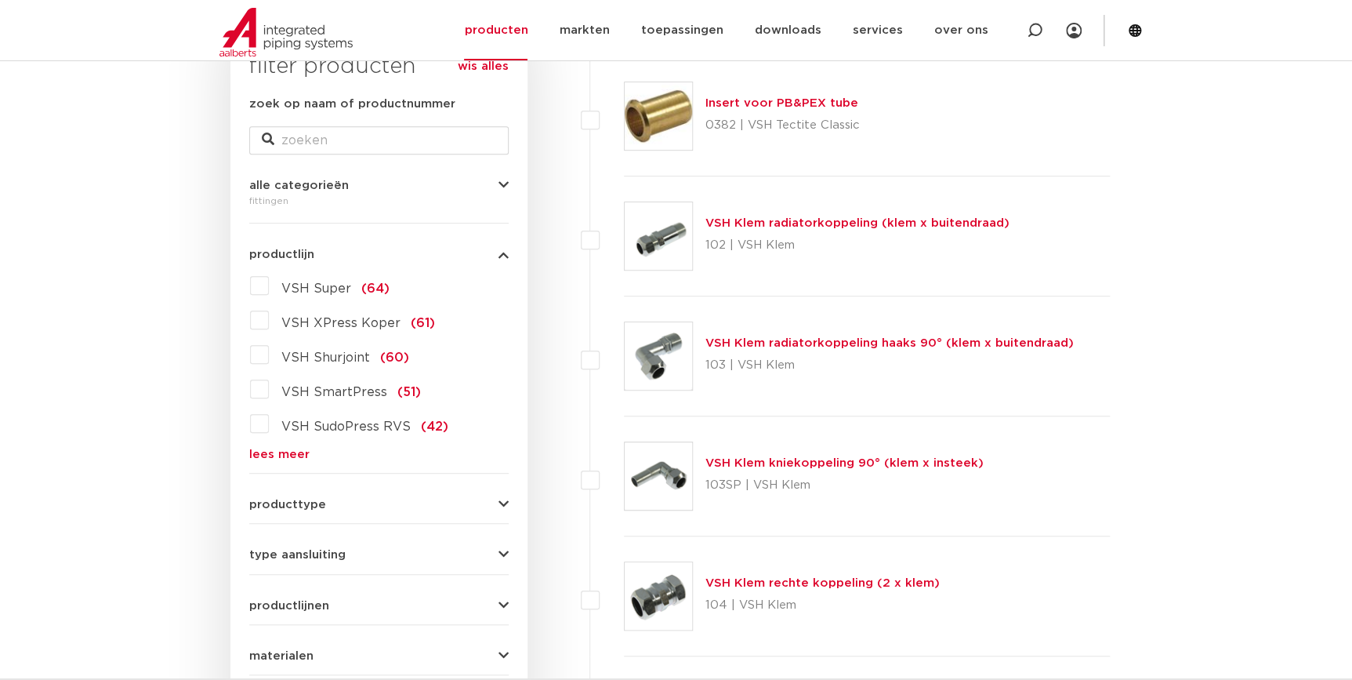
click at [285, 454] on link "lees meer" at bounding box center [378, 454] width 259 height 12
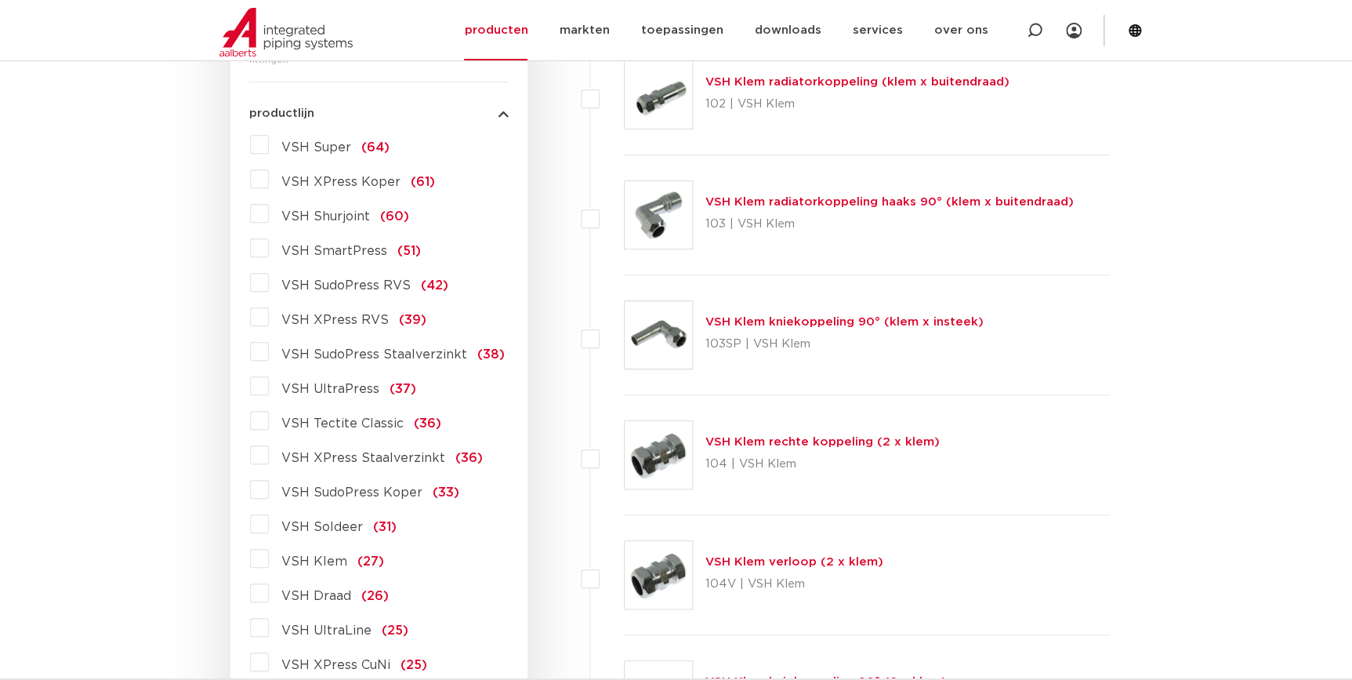
scroll to position [426, 0]
click at [365, 489] on span "VSH SudoPress Koper" at bounding box center [351, 490] width 141 height 13
click at [0, 0] on input "VSH SudoPress Koper (33)" at bounding box center [0, 0] width 0 height 0
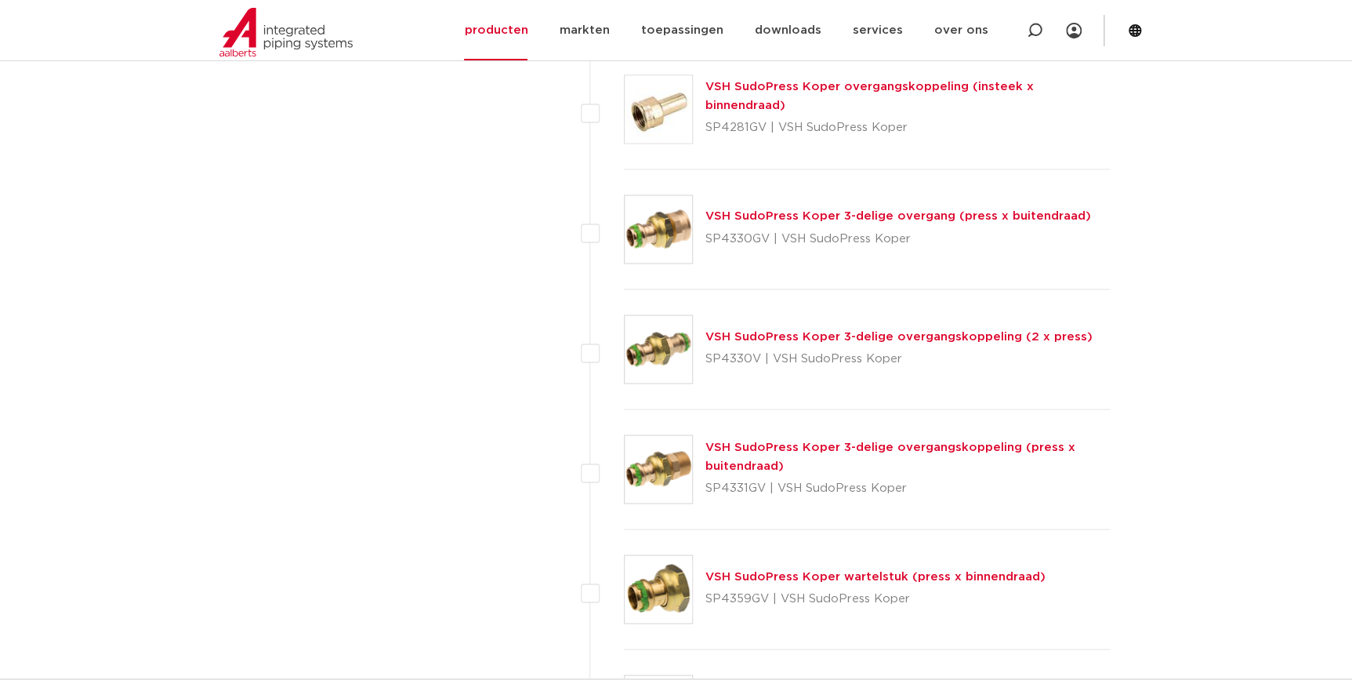
scroll to position [1423, 0]
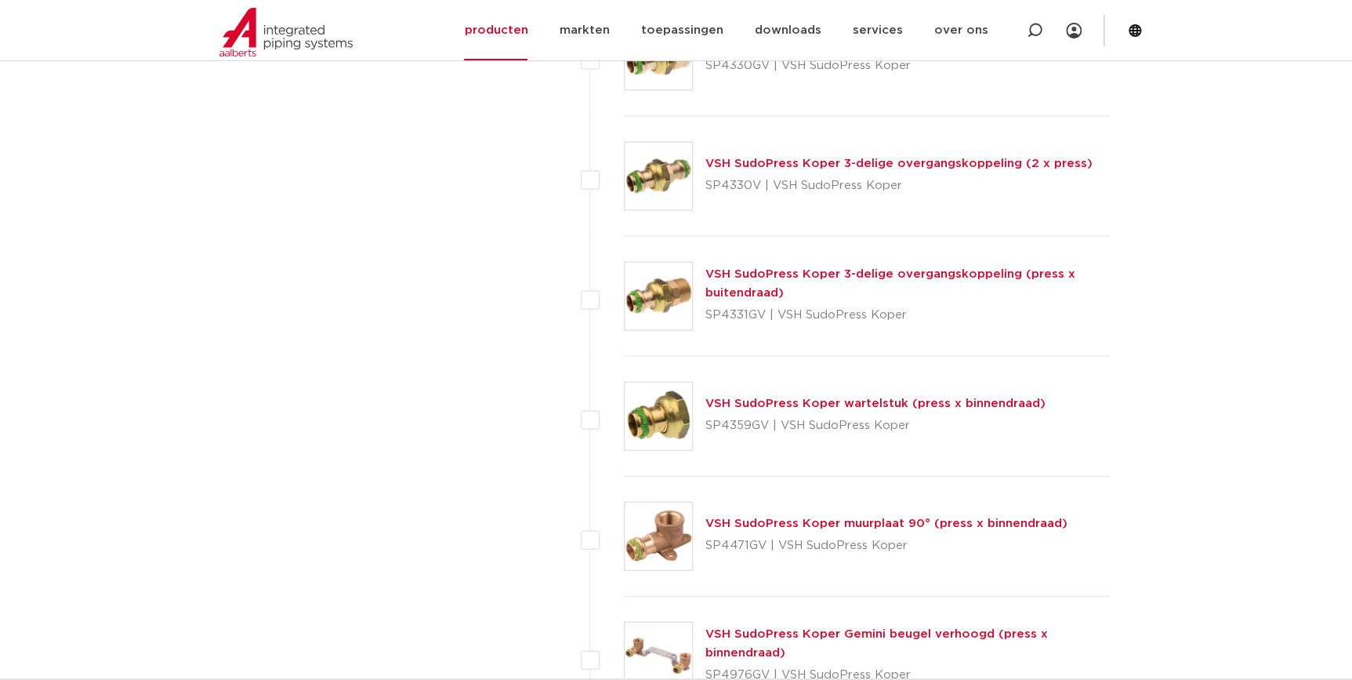
click at [812, 274] on link "VSH SudoPress Koper 3-delige overgangskoppeling (press x buitendraad)" at bounding box center [890, 282] width 370 height 31
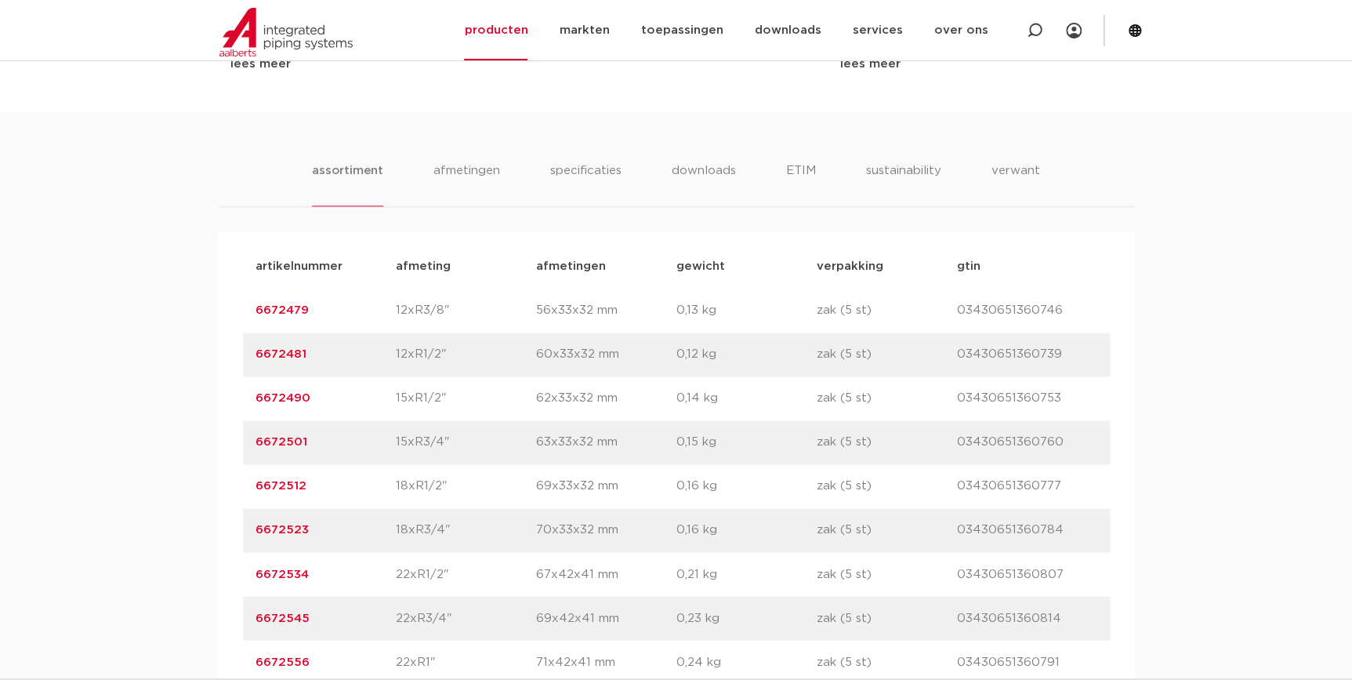
scroll to position [1140, 0]
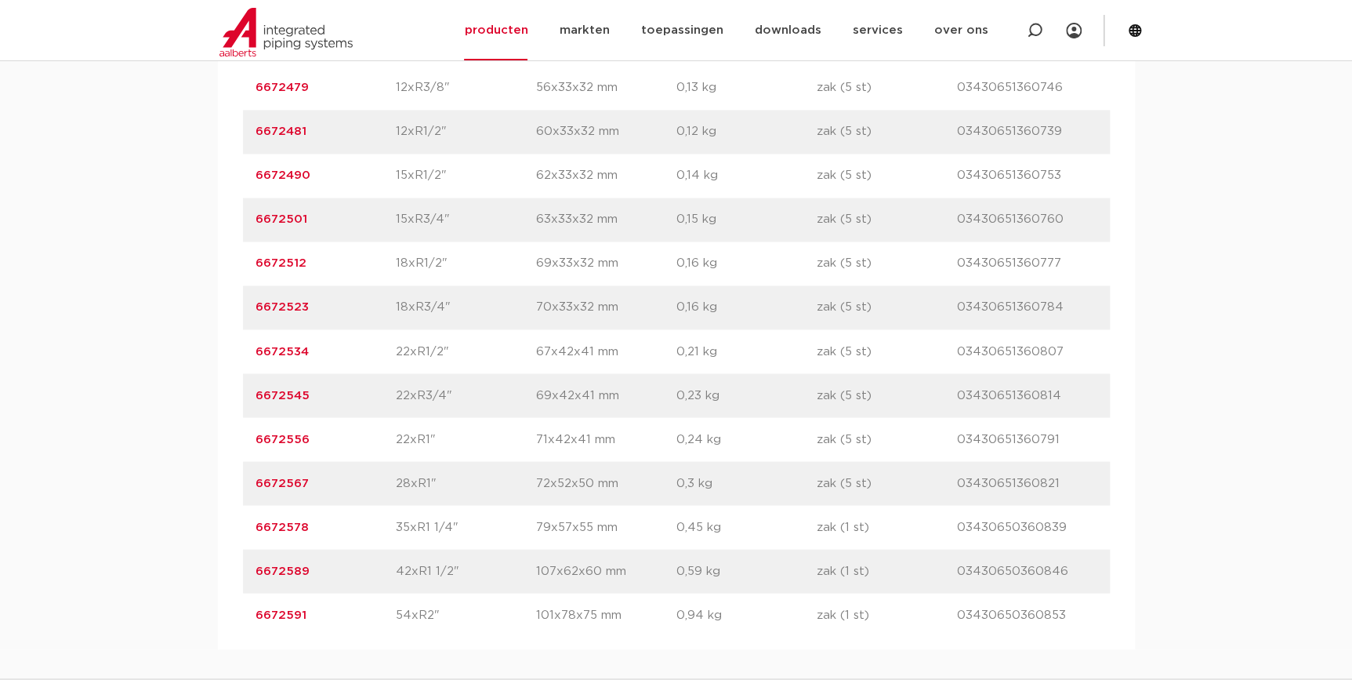
drag, startPoint x: 247, startPoint y: 479, endPoint x: 430, endPoint y: 480, distance: 182.6
click at [430, 480] on div "artikelnummer 6672567 afmeting 28xR1" afmetingen 72x52x50 mm gewicht 0,3 kg ver…" at bounding box center [676, 483] width 867 height 44
copy div "6672567 afmeting 28xR1"
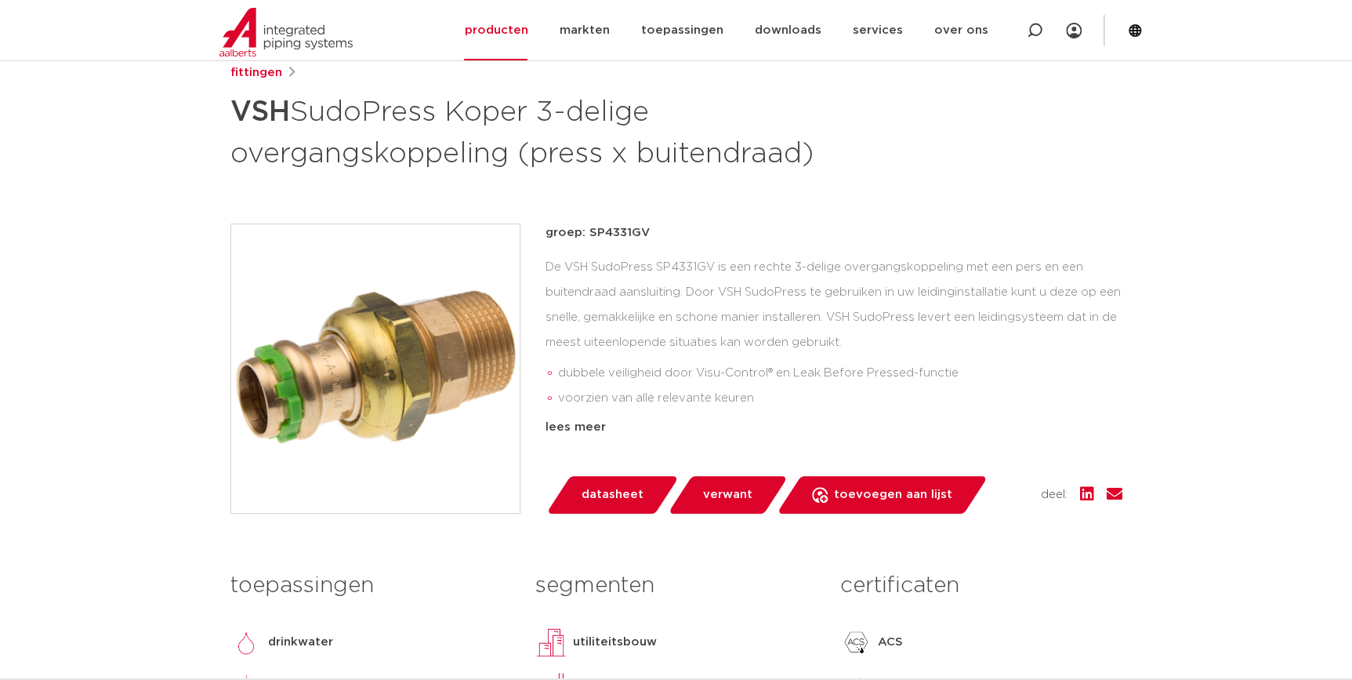
scroll to position [213, 0]
drag, startPoint x: 234, startPoint y: 110, endPoint x: 847, endPoint y: 168, distance: 614.9
click at [847, 168] on div "fittingen VSH SudoPress Koper 3-delige overgangskoppeling (press x buitendraad)" at bounding box center [676, 119] width 892 height 110
copy h1 "VSH SudoPress Koper 3-delige overgangskoppeling (press x buitendraad)"
click at [427, 415] on img at bounding box center [375, 369] width 288 height 288
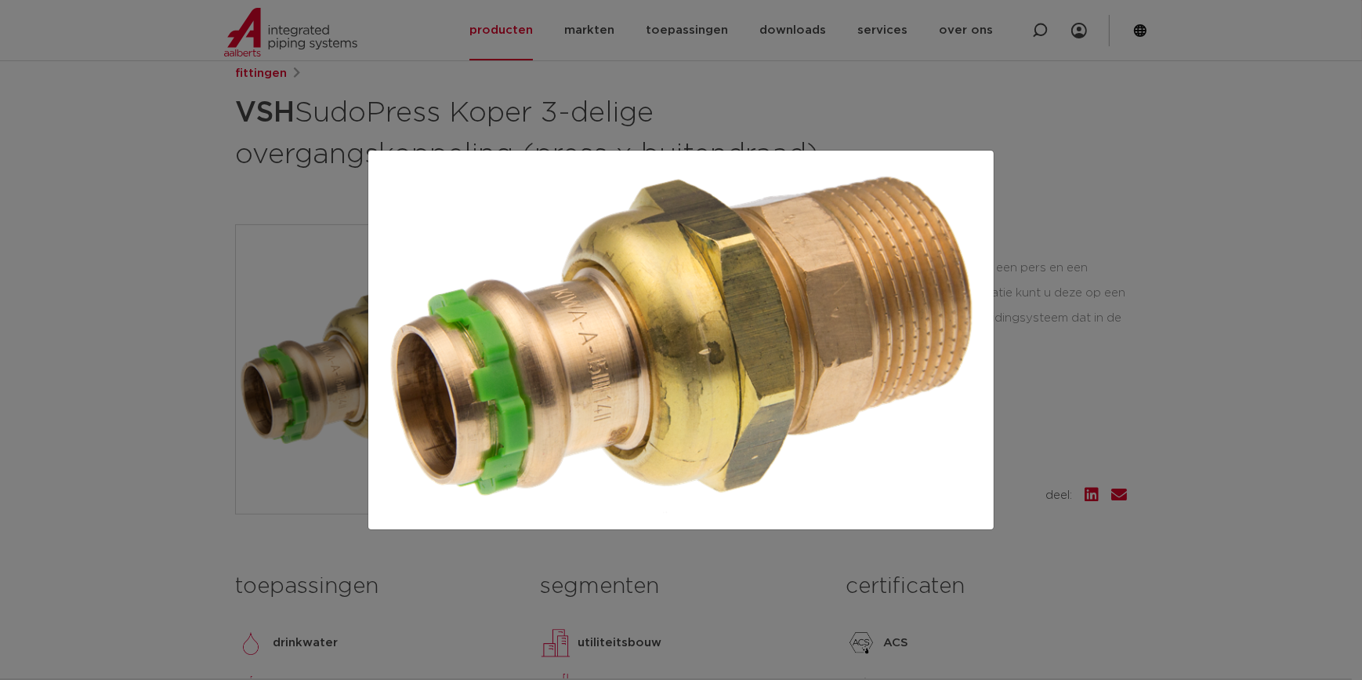
click at [1059, 366] on div at bounding box center [681, 340] width 1362 height 680
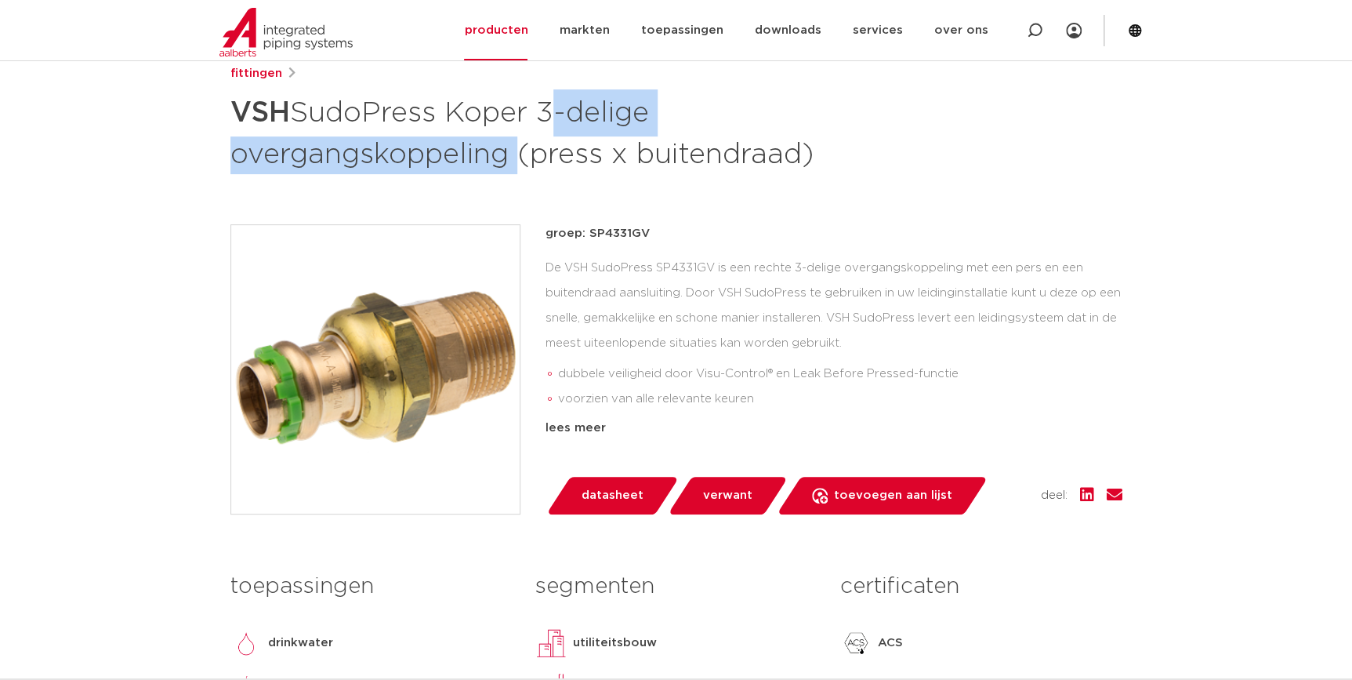
drag, startPoint x: 549, startPoint y: 117, endPoint x: 510, endPoint y: 154, distance: 54.9
click at [510, 154] on h1 "VSH SudoPress Koper 3-delige overgangskoppeling (press x buitendraad)" at bounding box center [524, 131] width 589 height 85
copy h1 "3-delige overgangskoppeling"
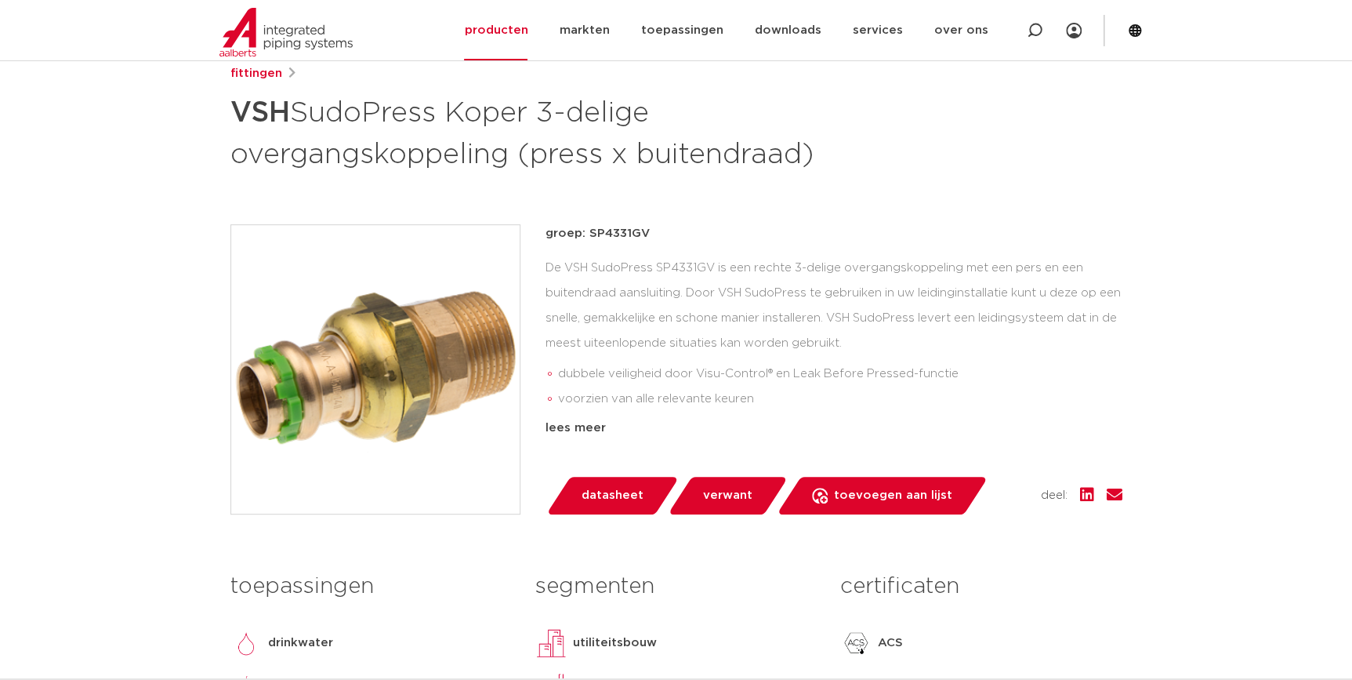
click at [901, 226] on p "groep: SP4331GV" at bounding box center [834, 233] width 577 height 19
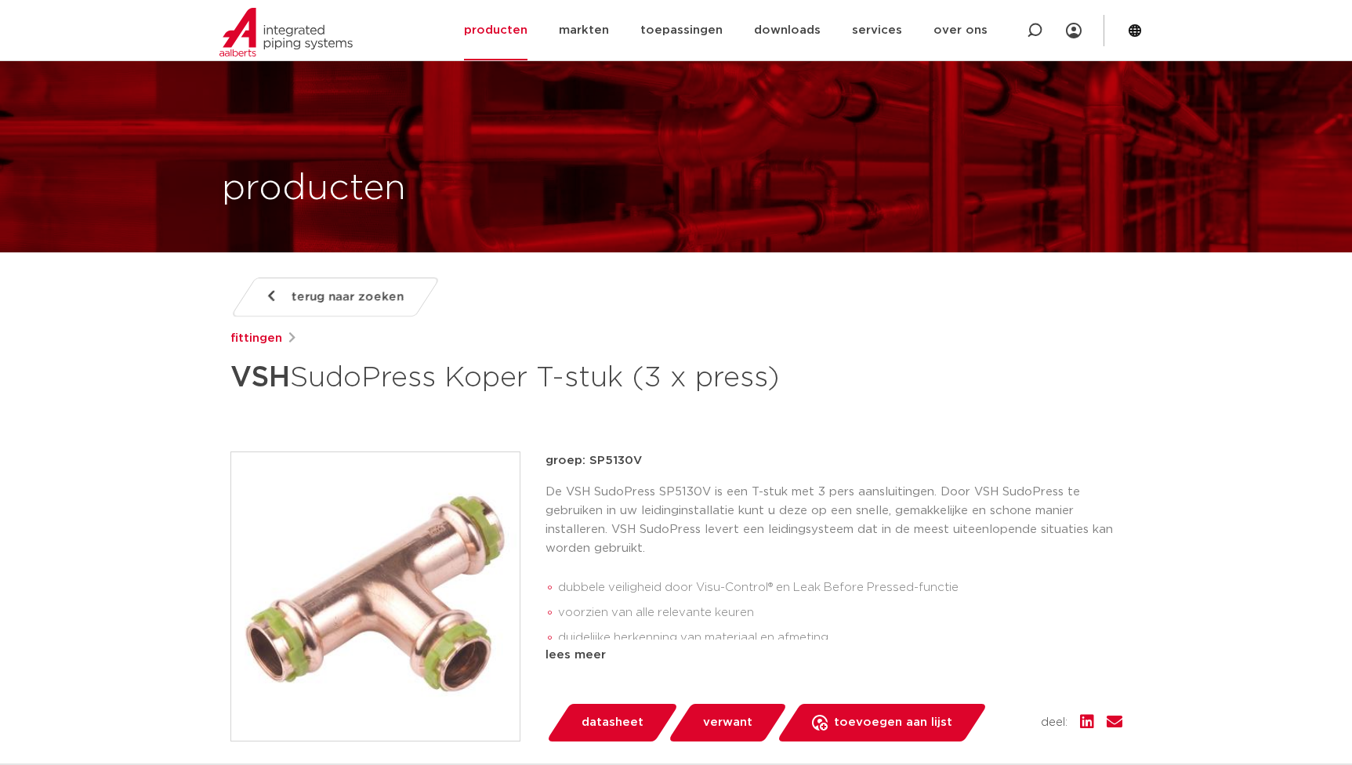
scroll to position [997, 0]
